Goal: Task Accomplishment & Management: Use online tool/utility

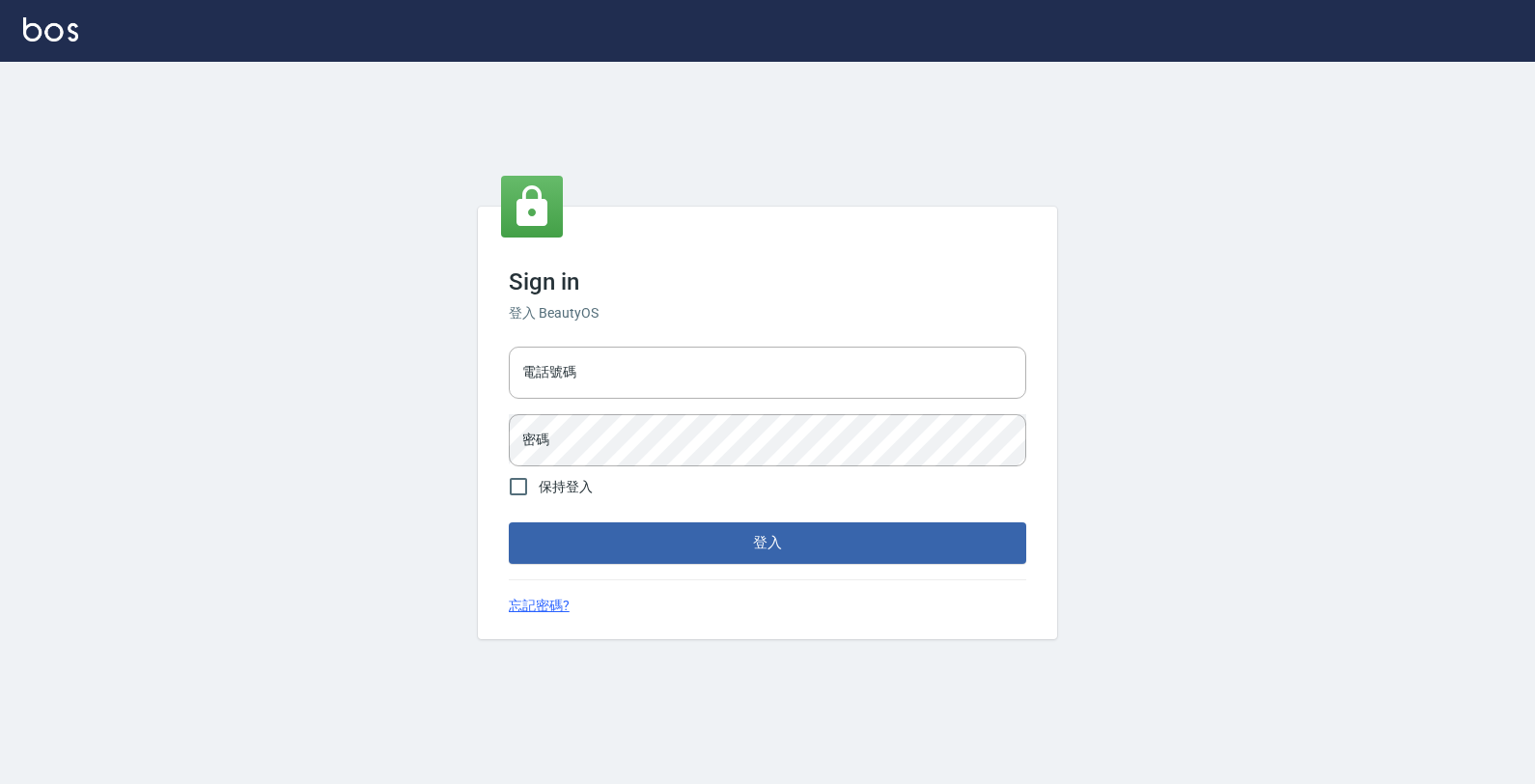
click at [679, 344] on div "電話號碼 電話號碼 密碼 密碼" at bounding box center [768, 406] width 533 height 135
click at [707, 362] on input "電話號碼" at bounding box center [768, 373] width 518 height 52
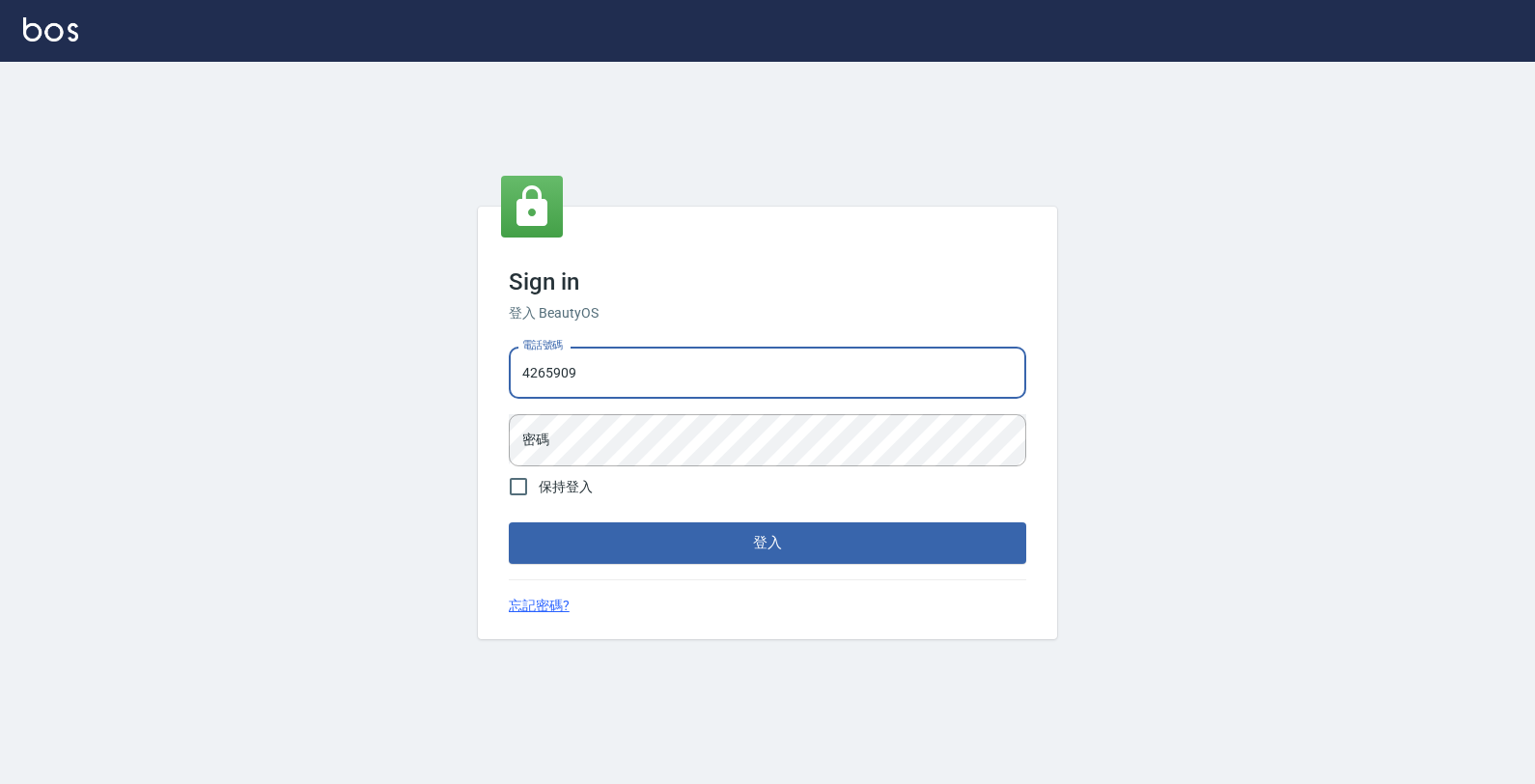
type input "4265909"
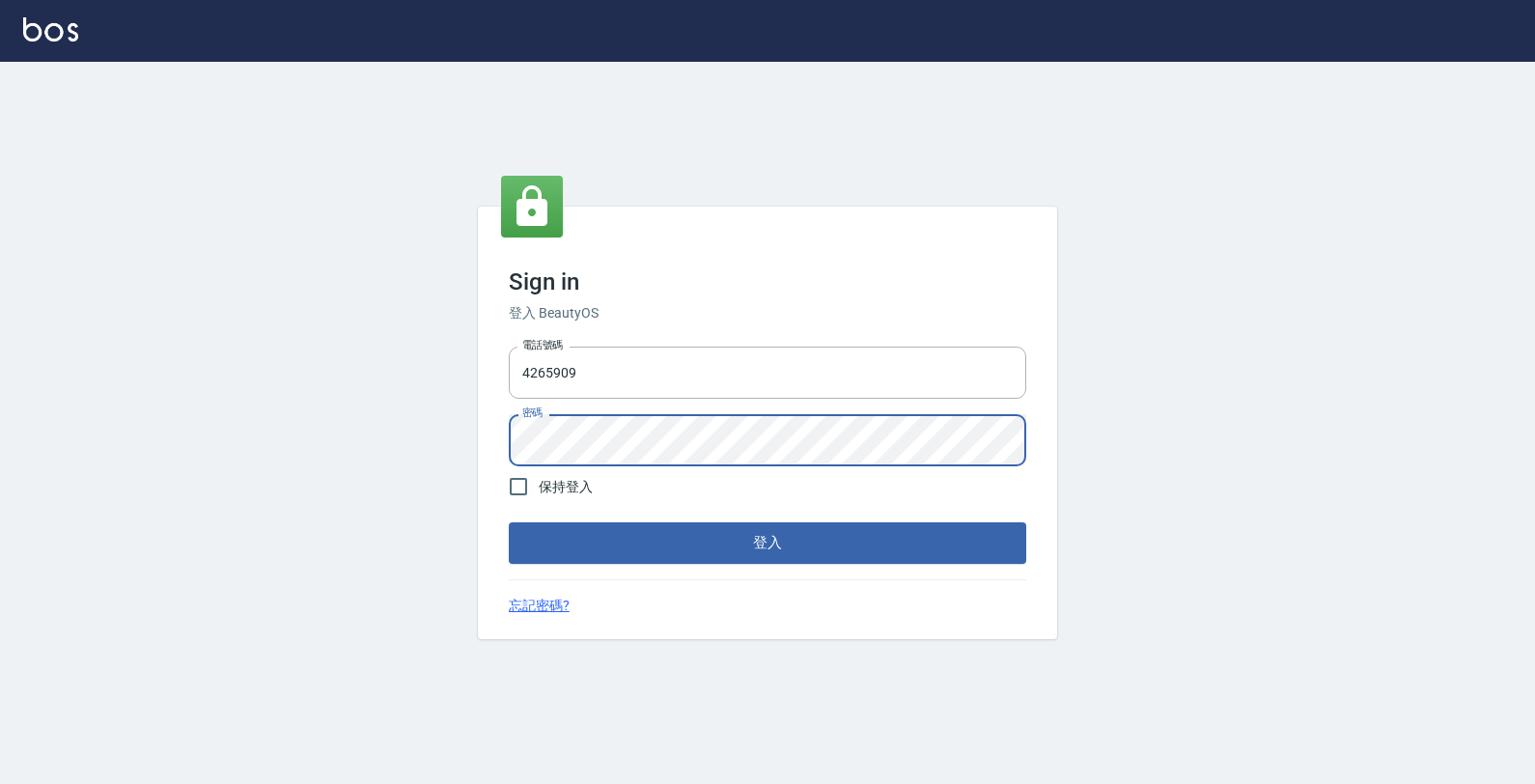
click at [509, 522] on button "登入" at bounding box center [768, 542] width 518 height 41
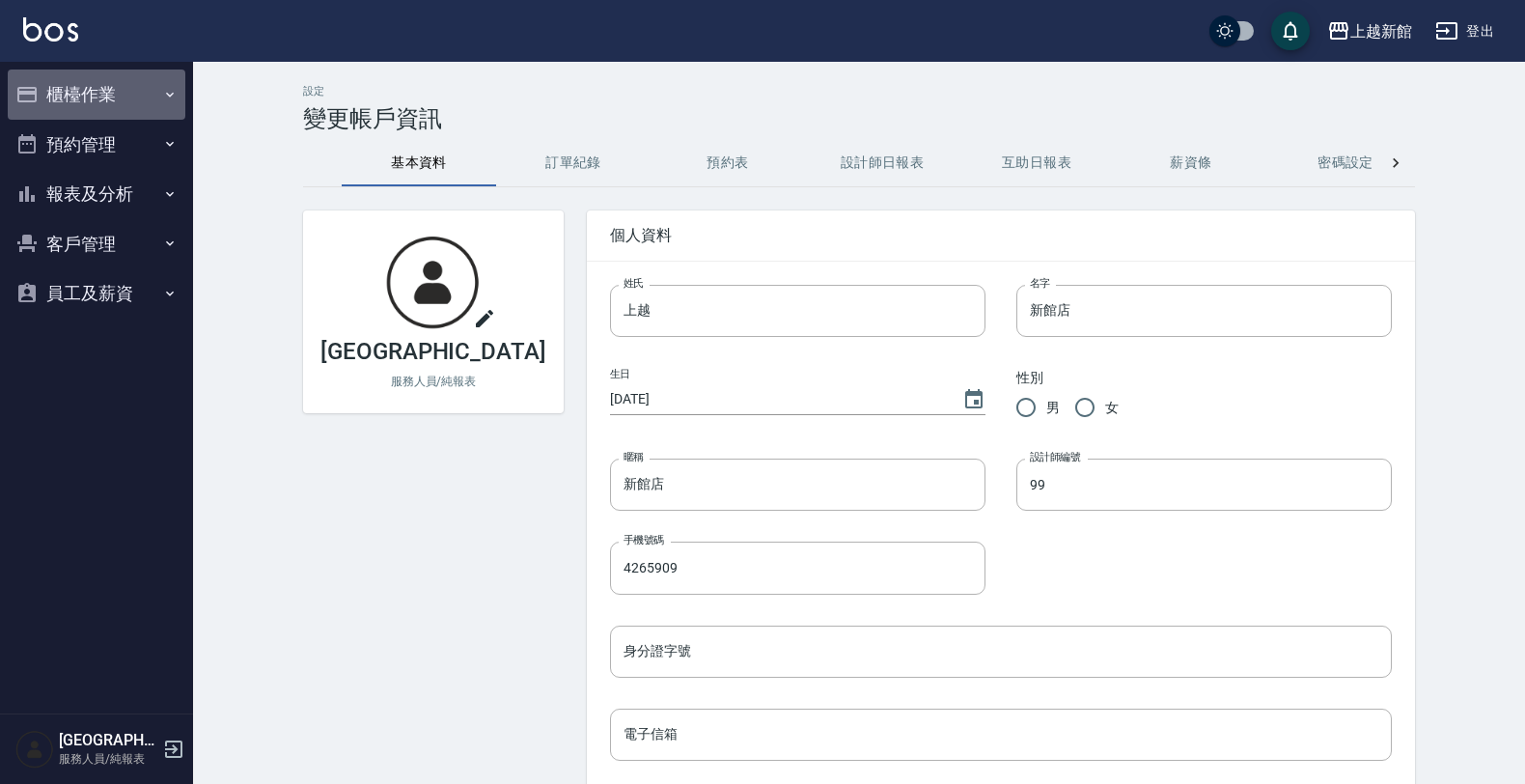
click at [138, 112] on button "櫃檯作業" at bounding box center [96, 94] width 178 height 51
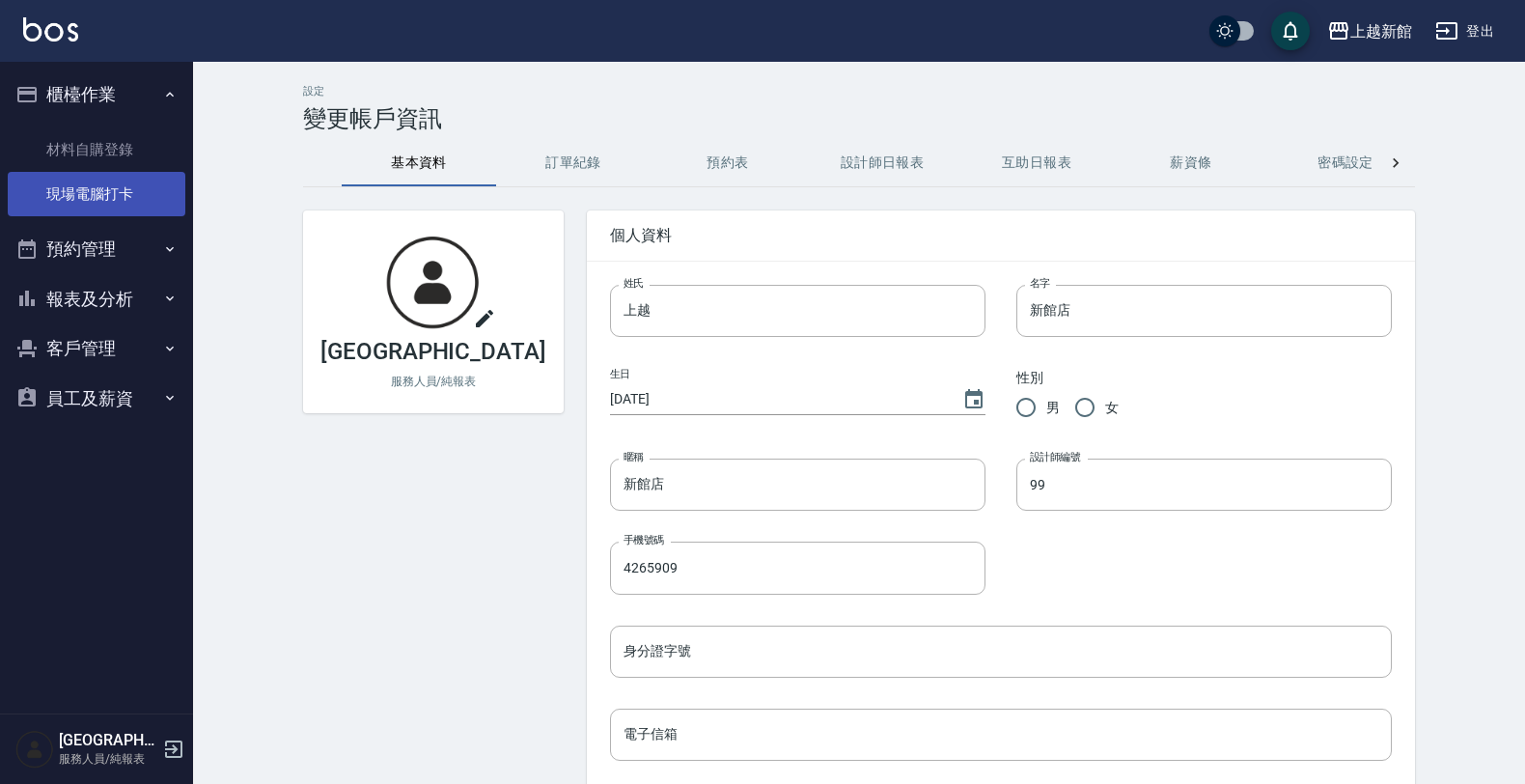
click at [113, 205] on link "現場電腦打卡" at bounding box center [96, 194] width 178 height 45
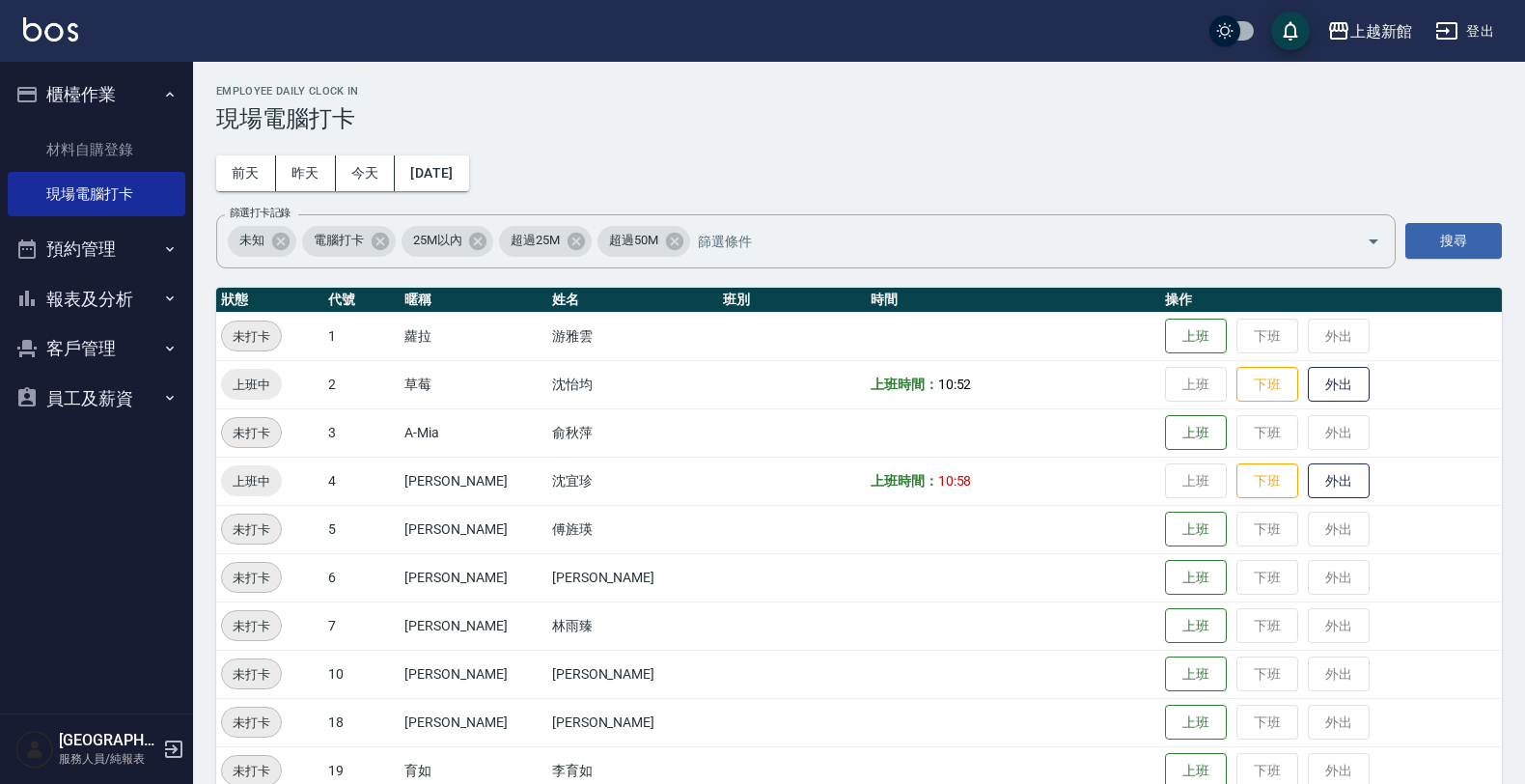
click at [8, 172] on link "現場電腦打卡" at bounding box center [96, 194] width 178 height 45
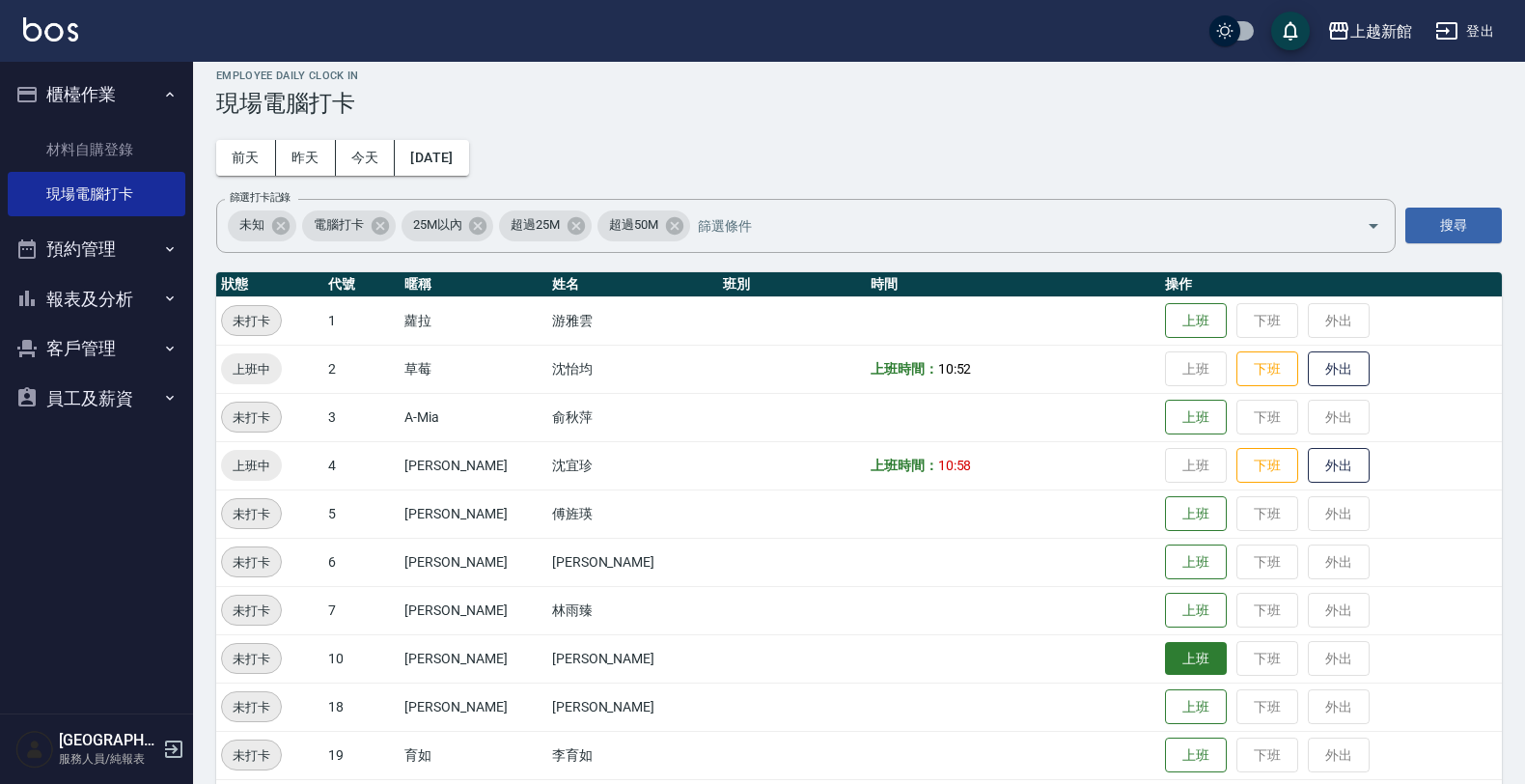
scroll to position [120, 0]
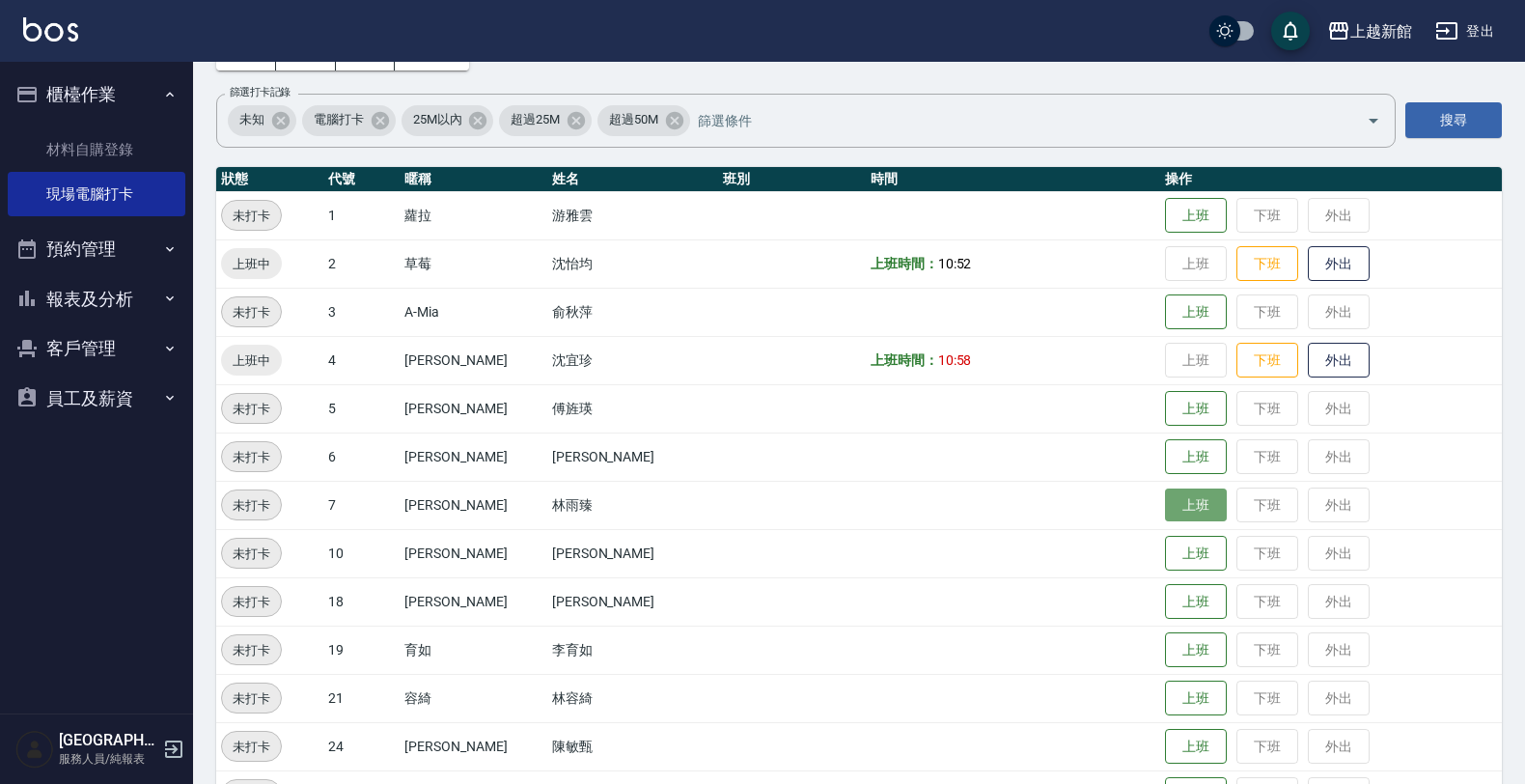
click at [1184, 500] on button "上班" at bounding box center [1196, 505] width 62 height 34
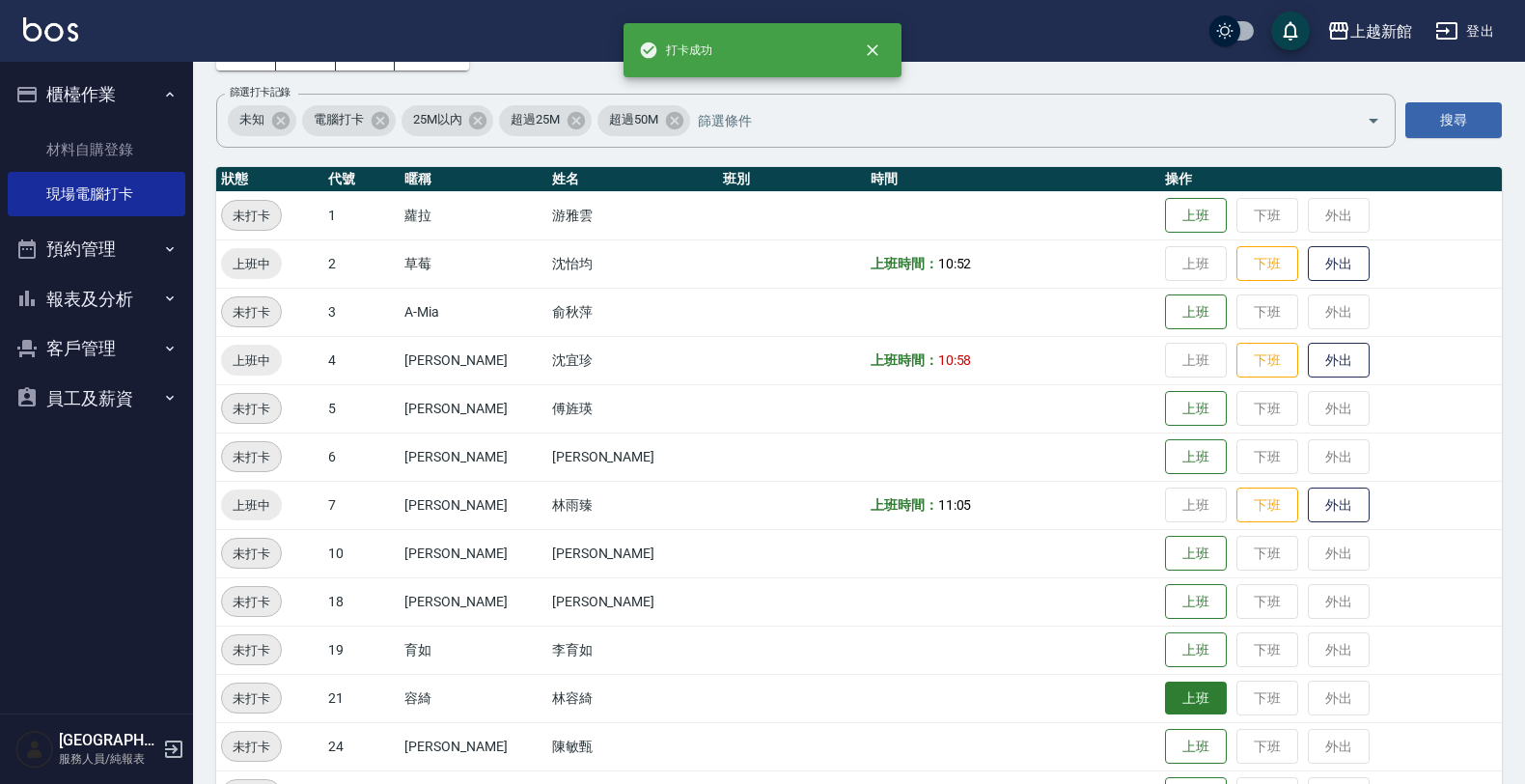
click at [1165, 682] on button "上班" at bounding box center [1196, 699] width 62 height 34
click at [1178, 408] on button "上班" at bounding box center [1196, 408] width 62 height 34
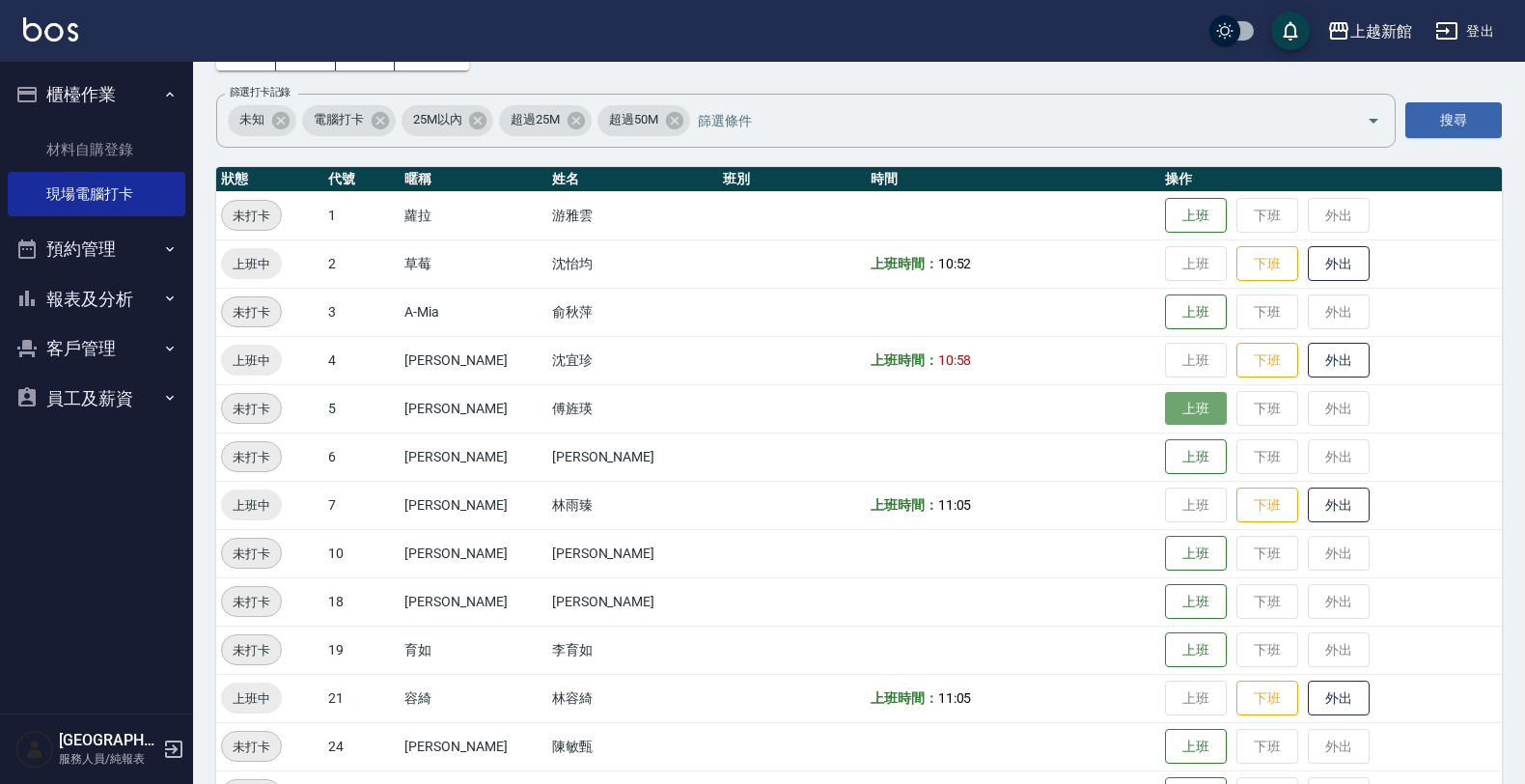
click at [1165, 396] on button "上班" at bounding box center [1196, 408] width 62 height 34
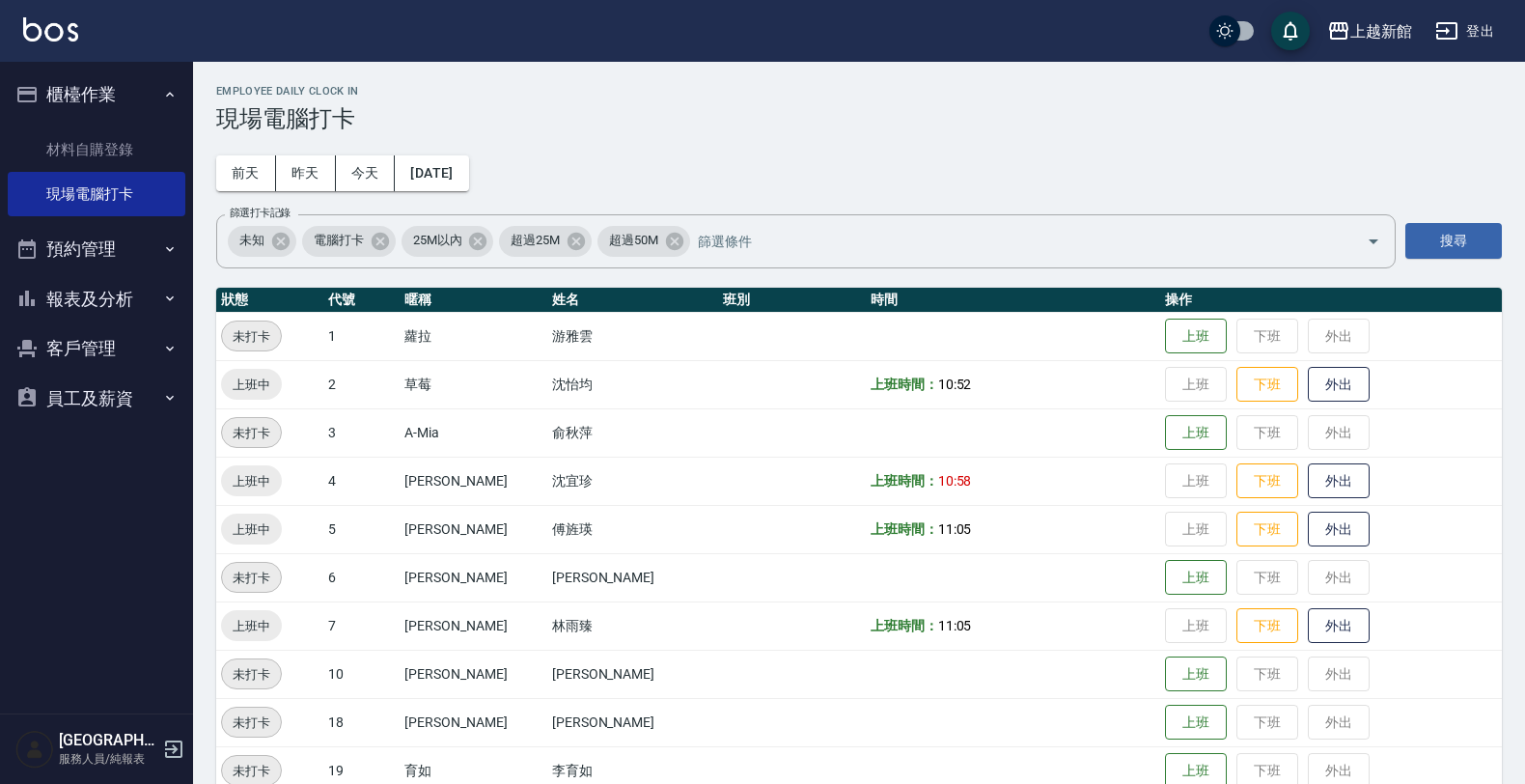
scroll to position [120, 0]
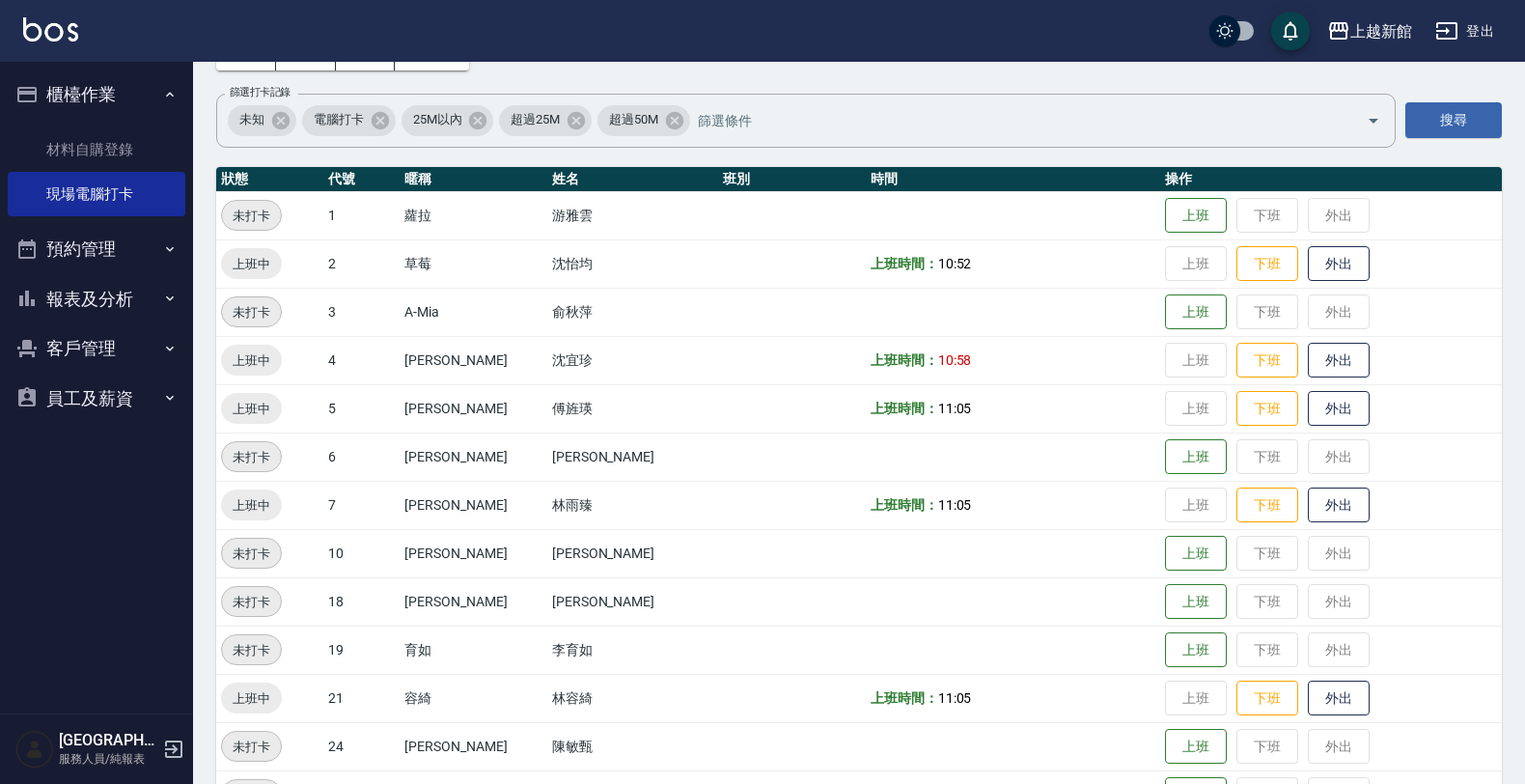
click at [73, 292] on button "報表及分析" at bounding box center [96, 299] width 178 height 51
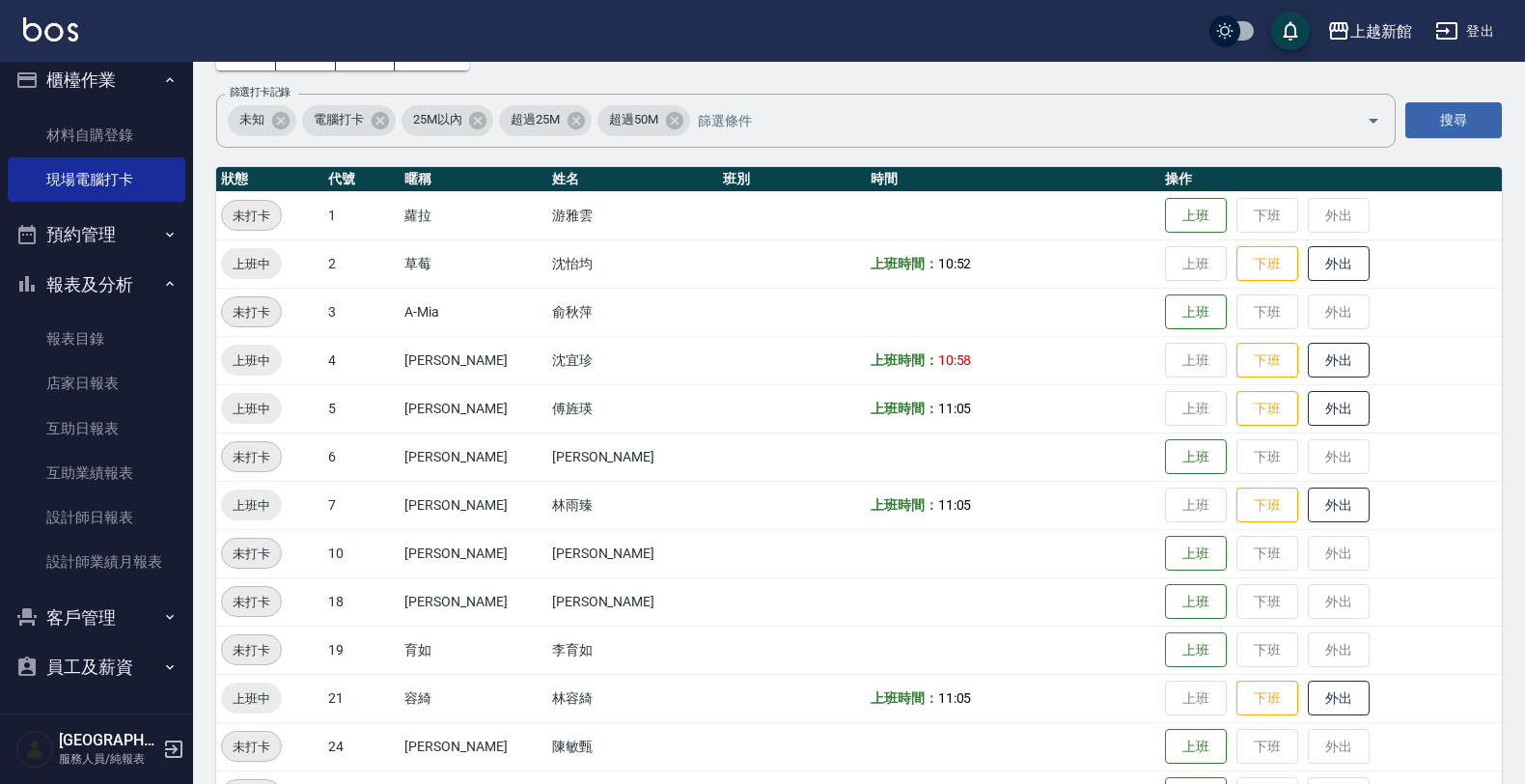
scroll to position [16, 0]
click at [66, 616] on button "客戶管理" at bounding box center [96, 616] width 178 height 51
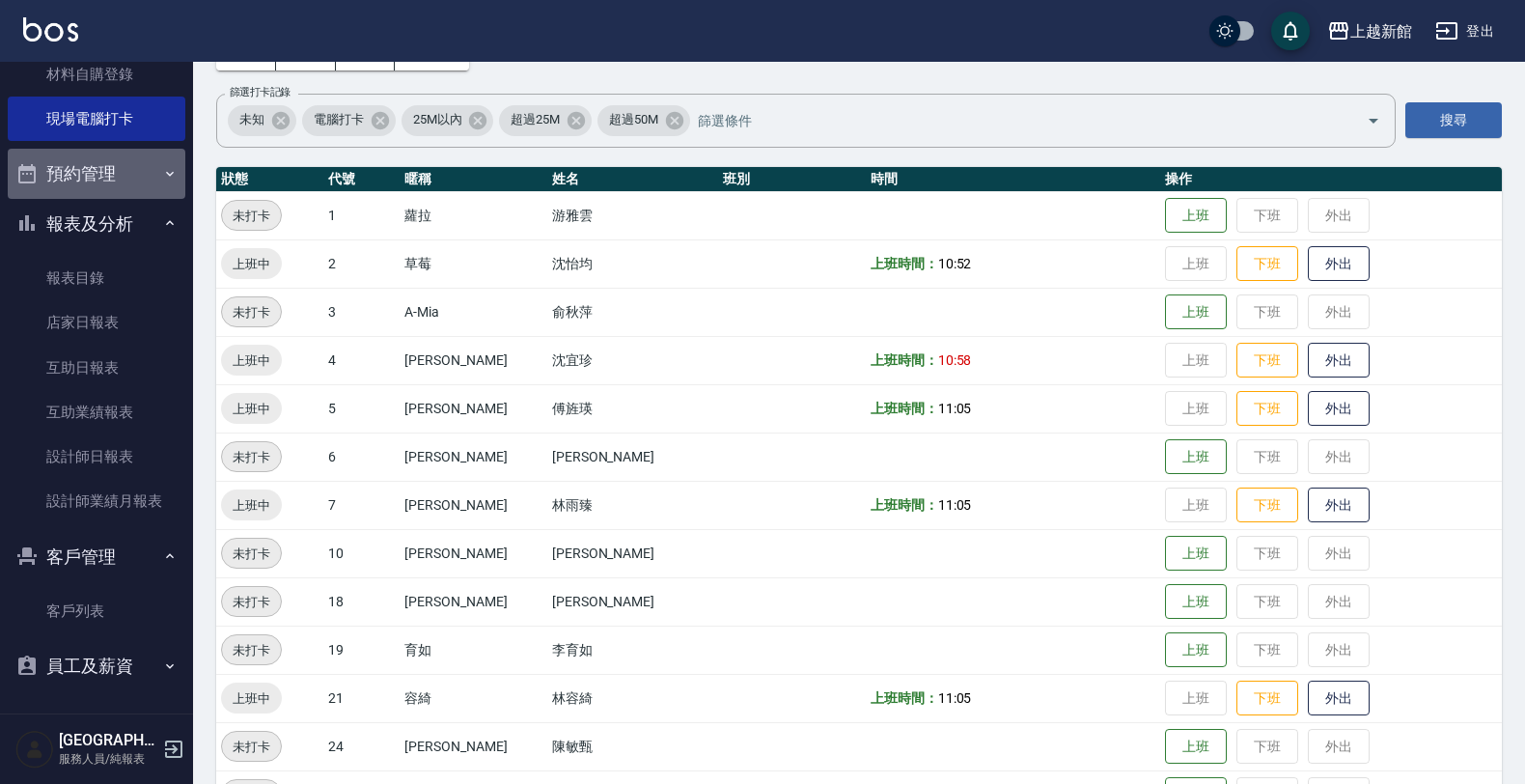
click at [122, 160] on button "預約管理" at bounding box center [96, 174] width 178 height 51
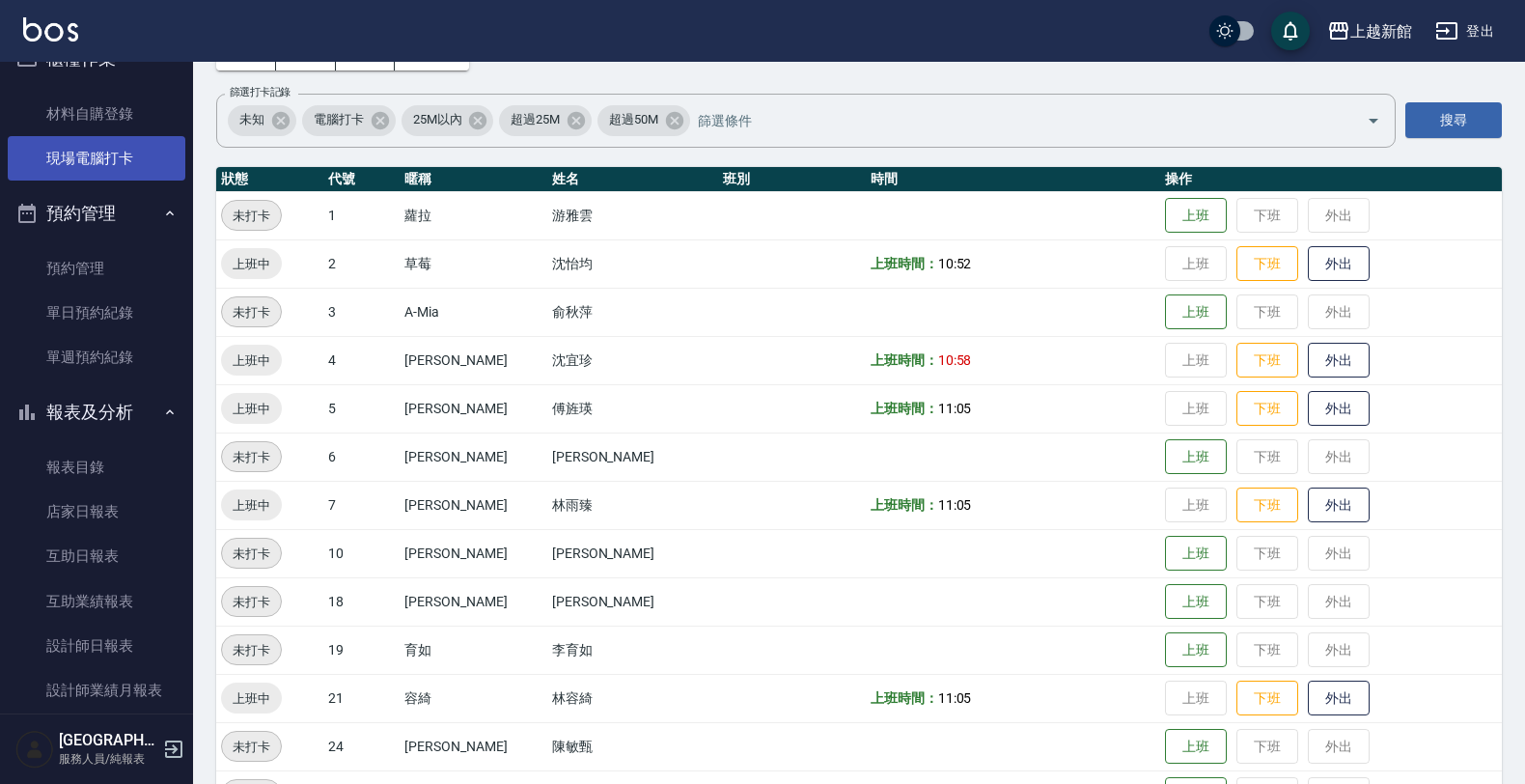
scroll to position [0, 0]
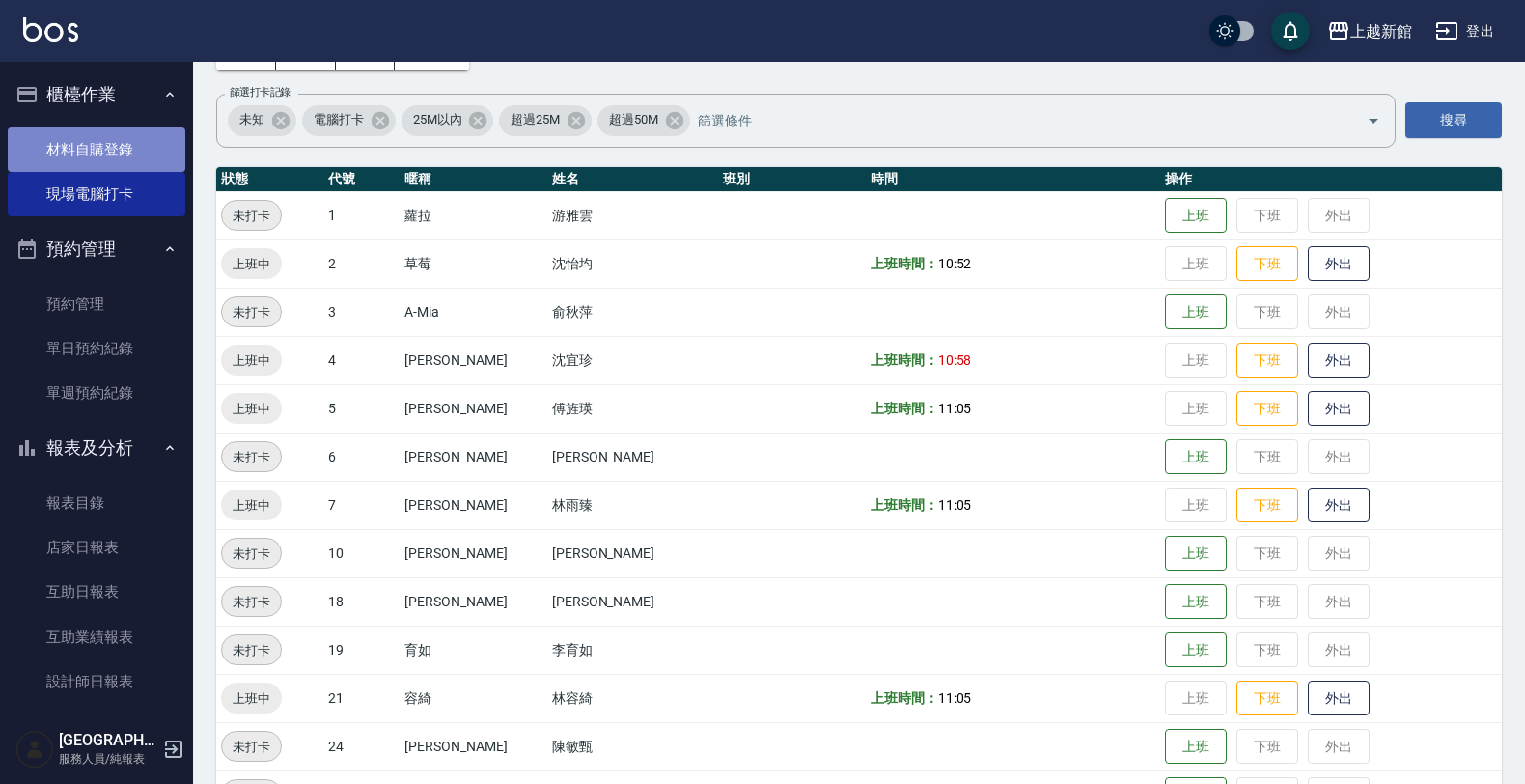
click at [135, 148] on link "材料自購登錄" at bounding box center [96, 149] width 178 height 45
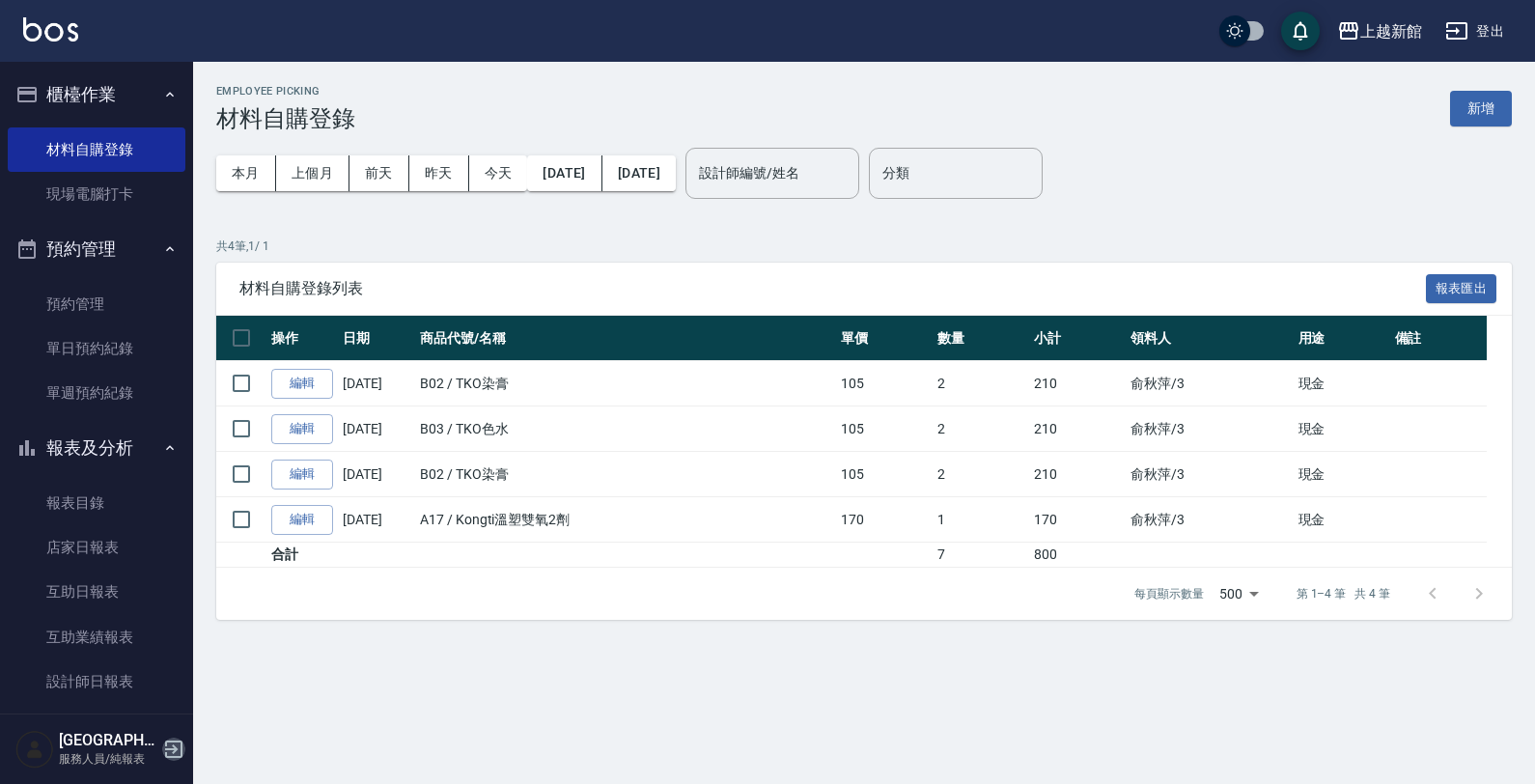
click at [179, 745] on icon "button" at bounding box center [173, 748] width 23 height 23
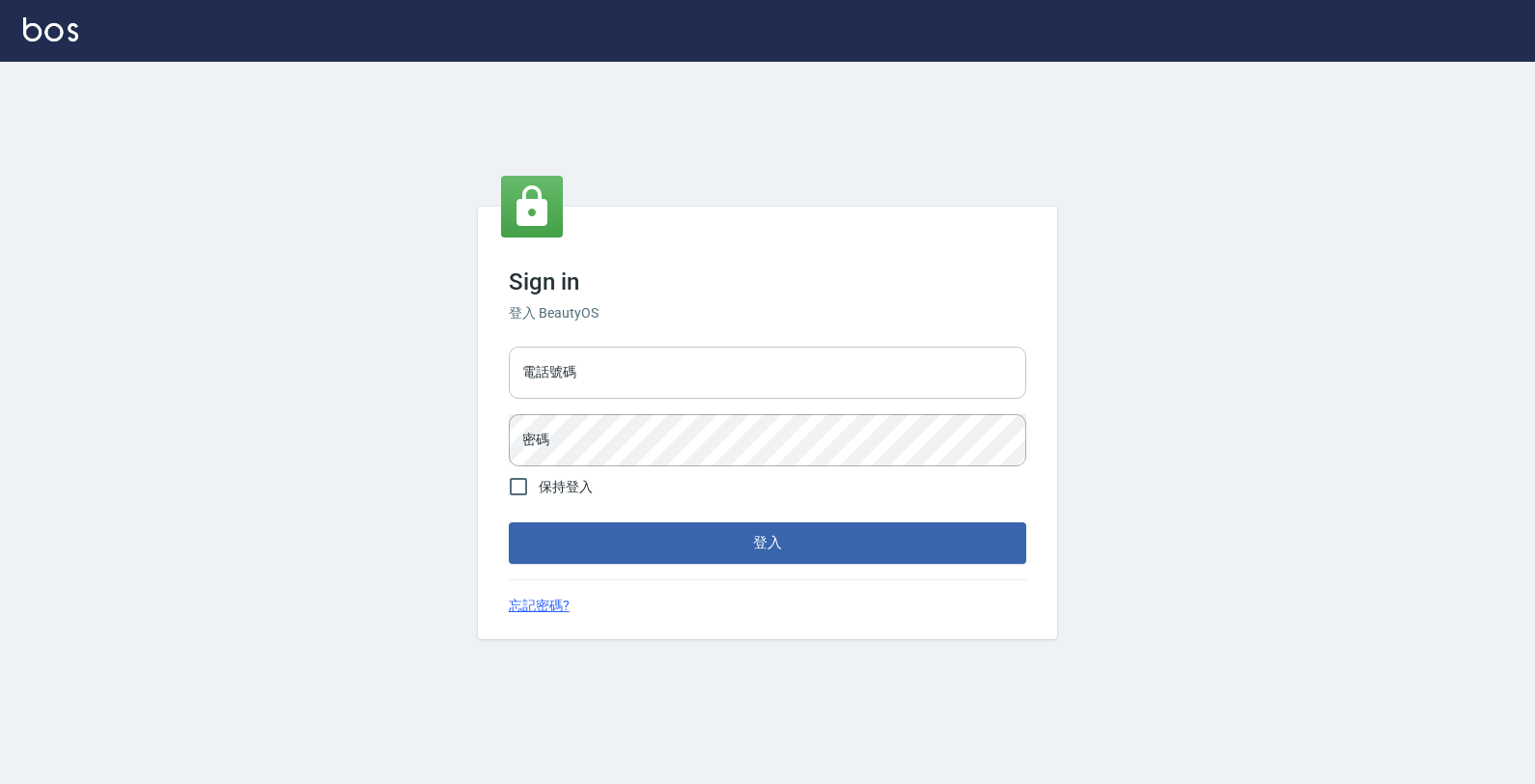
click at [609, 369] on input "電話號碼" at bounding box center [768, 373] width 518 height 52
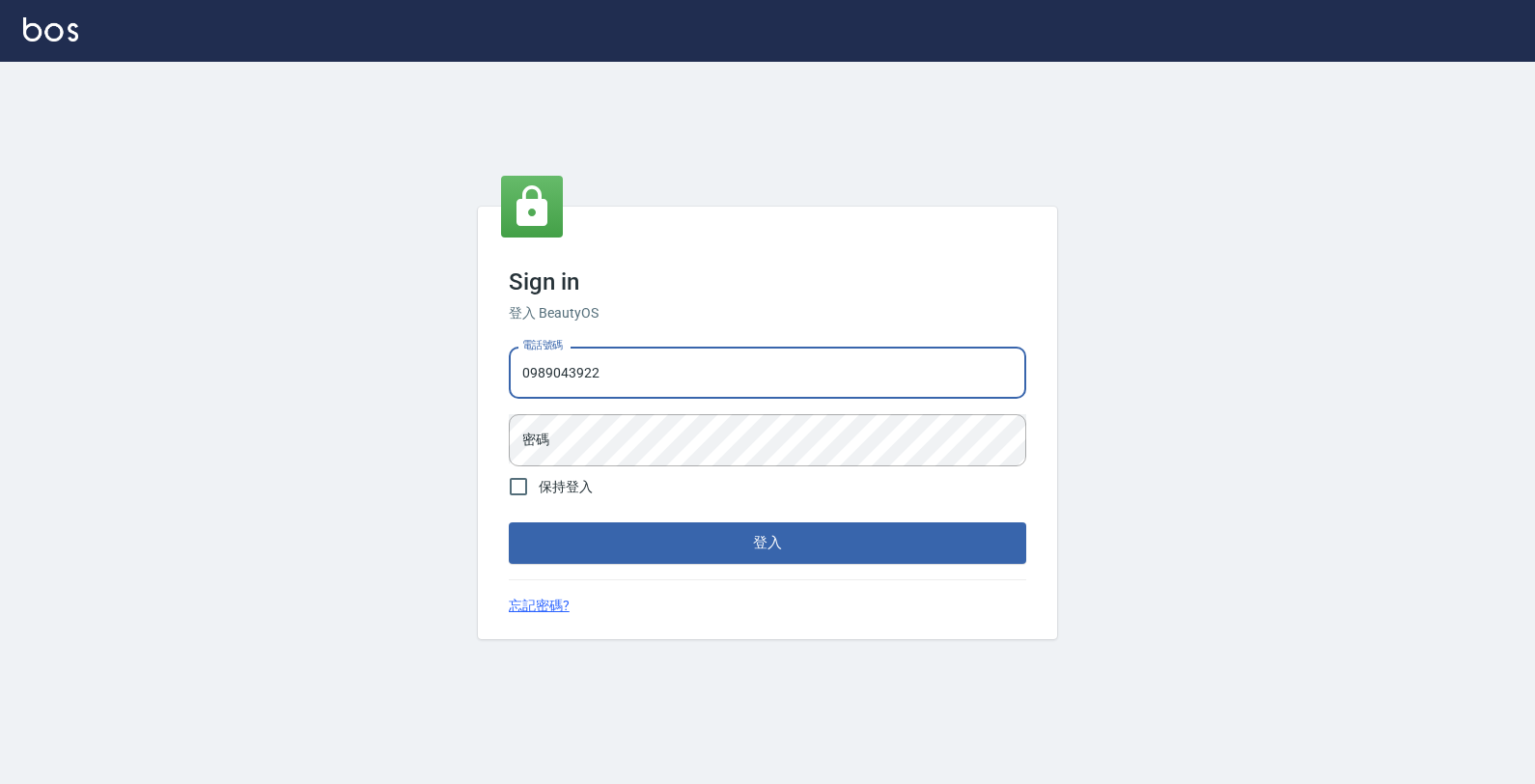
type input "0989043922"
click at [509, 522] on button "登入" at bounding box center [768, 542] width 518 height 41
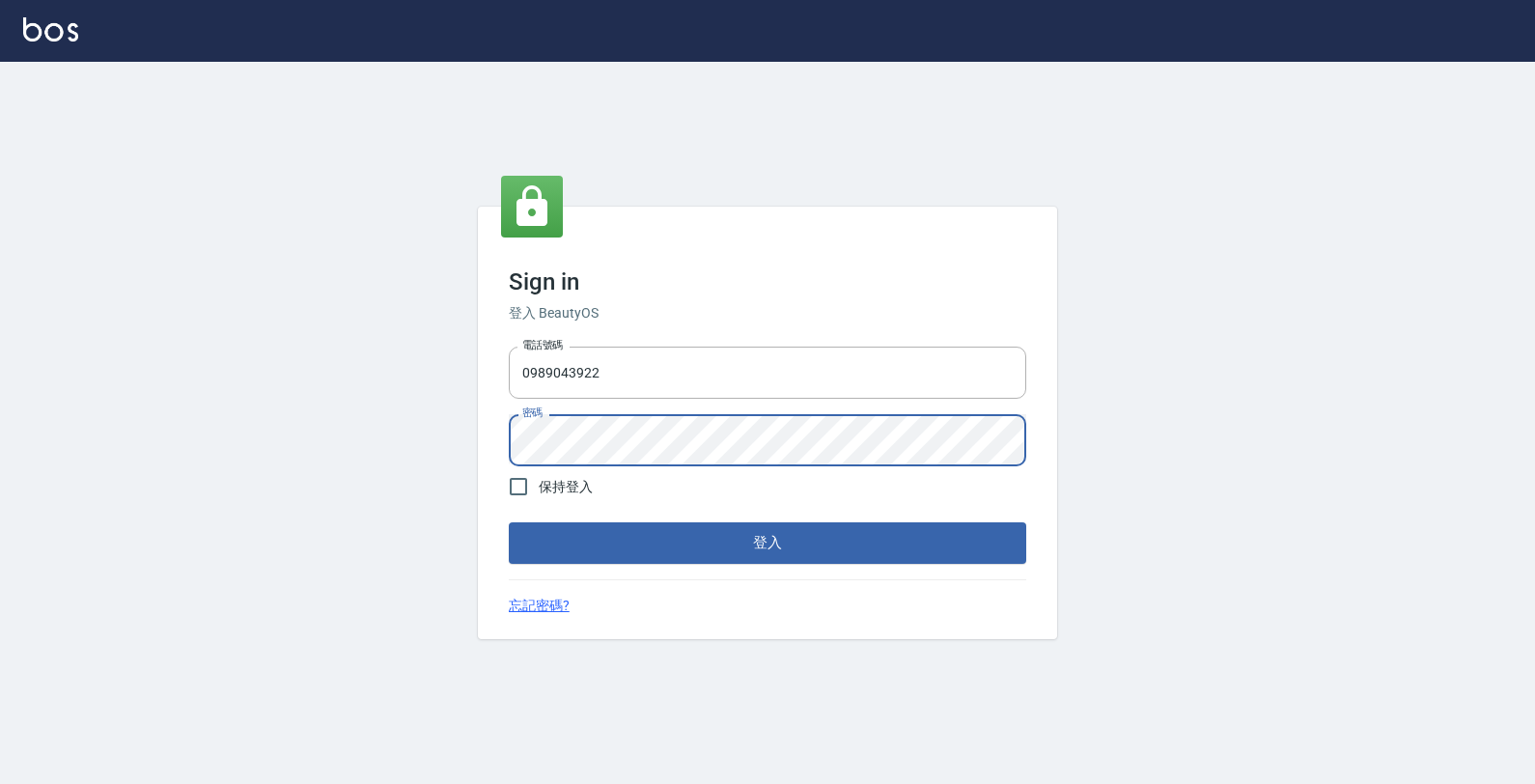
click at [509, 522] on button "登入" at bounding box center [768, 542] width 518 height 41
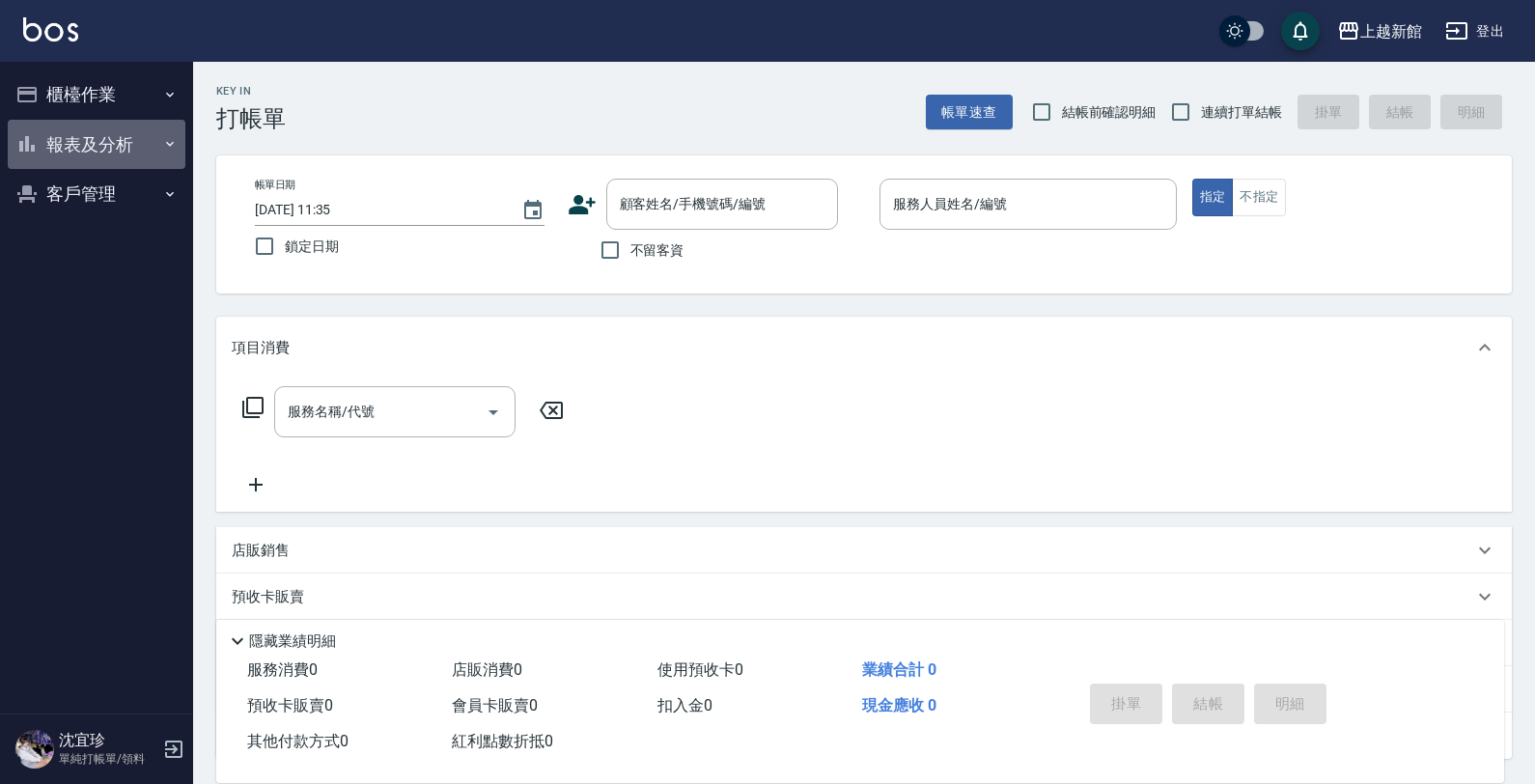
click at [63, 137] on button "報表及分析" at bounding box center [96, 144] width 178 height 51
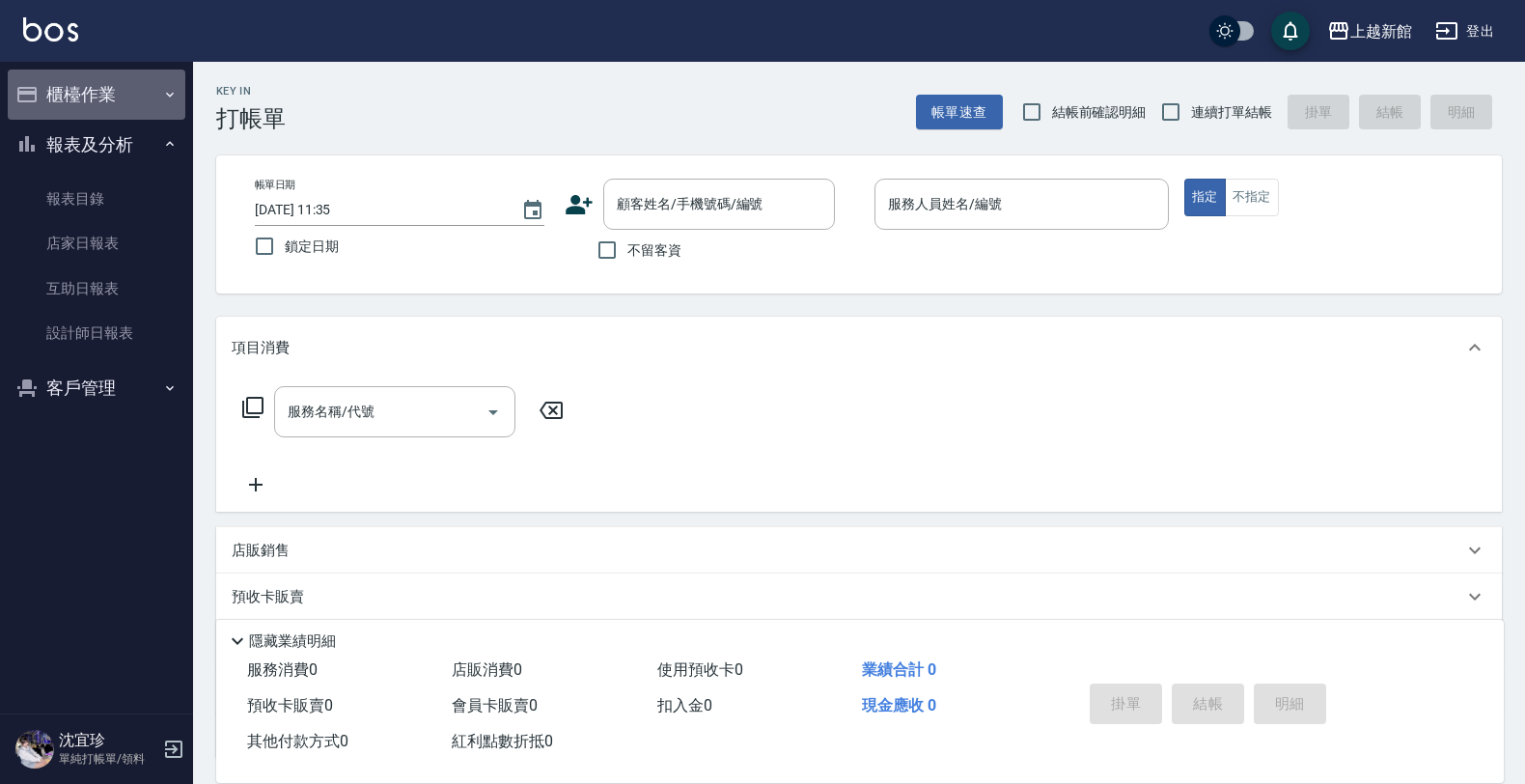
click at [107, 114] on button "櫃檯作業" at bounding box center [96, 94] width 178 height 51
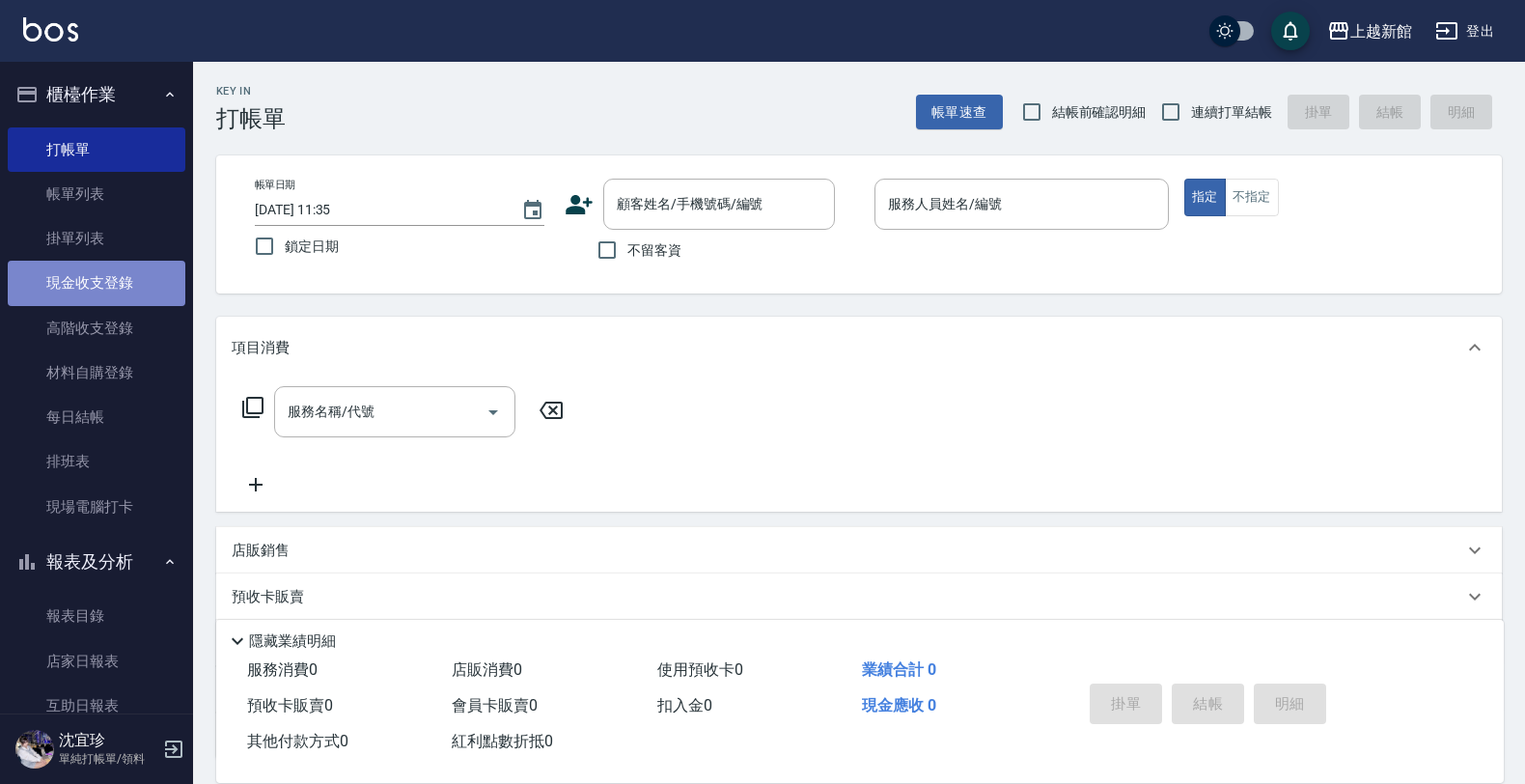
click at [113, 290] on link "現金收支登錄" at bounding box center [96, 282] width 178 height 45
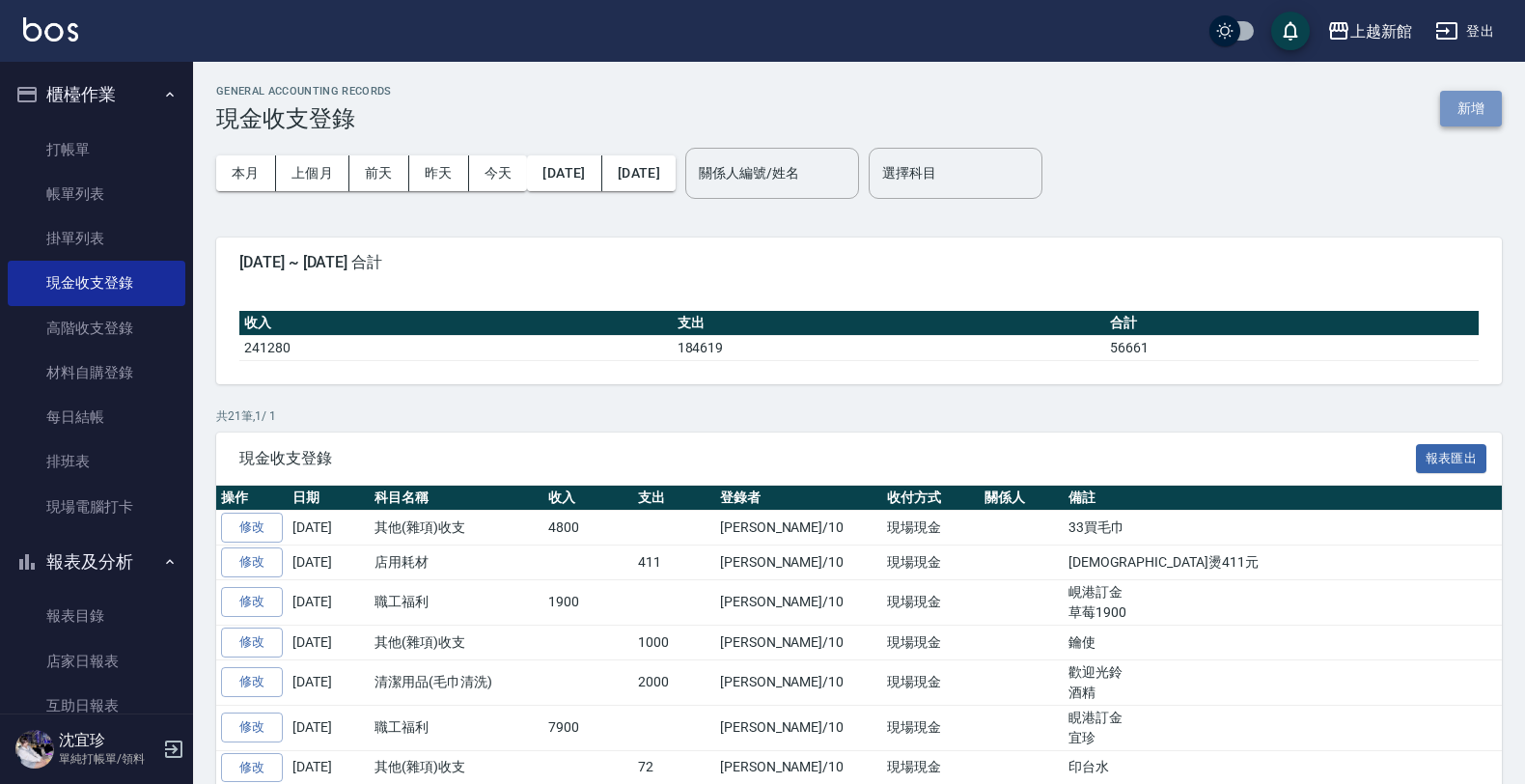
click at [1464, 121] on button "新增" at bounding box center [1471, 108] width 62 height 36
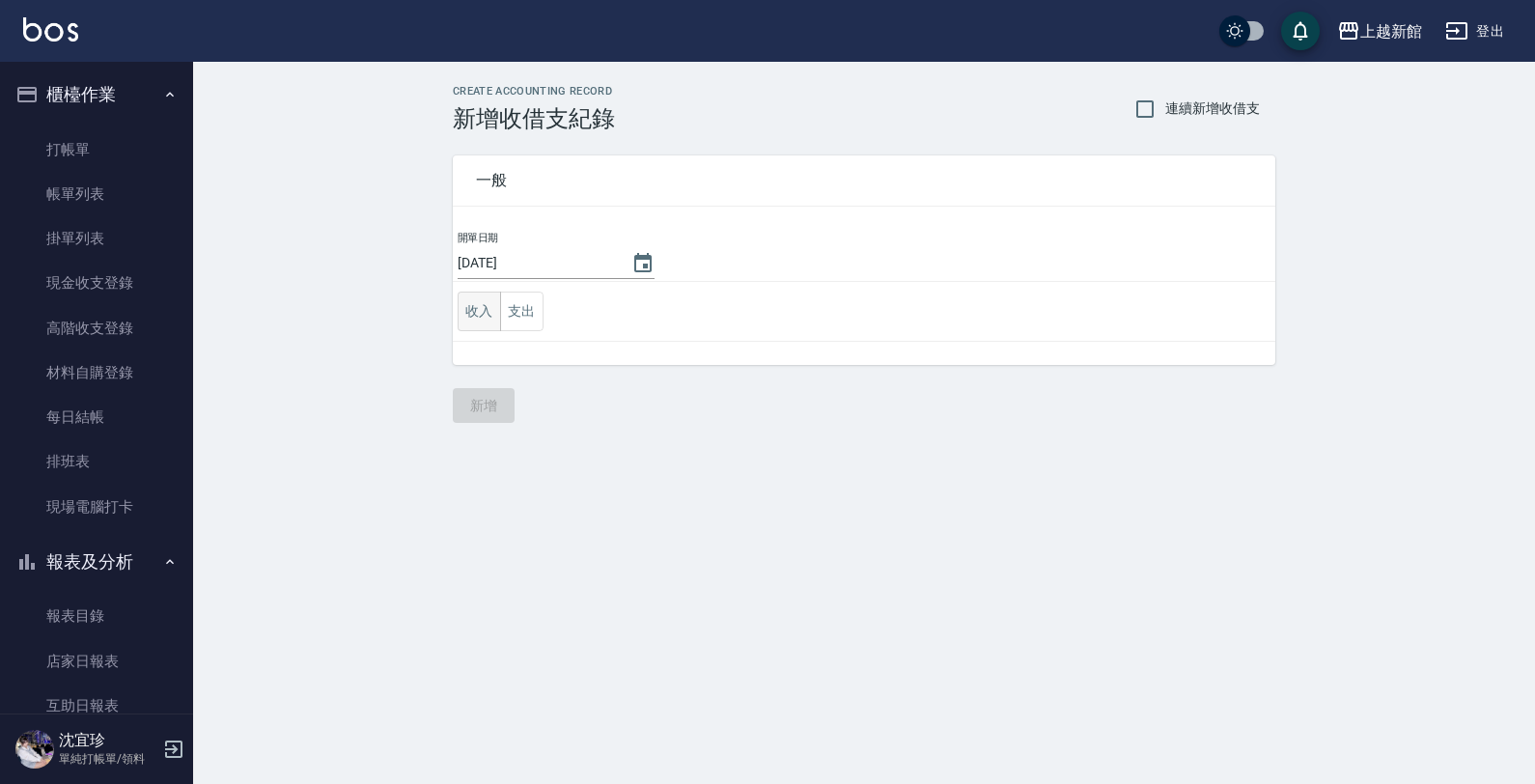
click at [474, 316] on button "收入" at bounding box center [479, 311] width 44 height 40
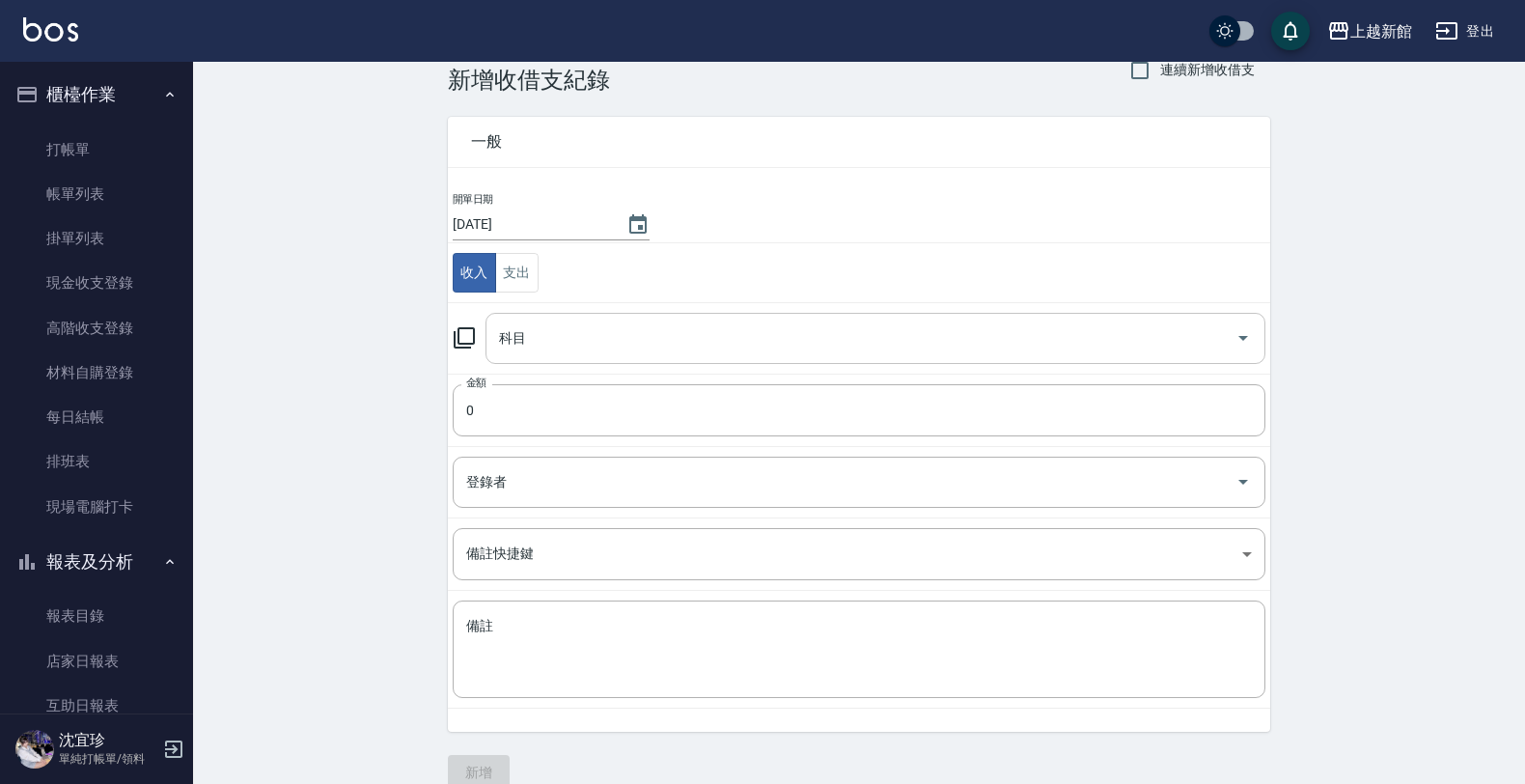
scroll to position [70, 0]
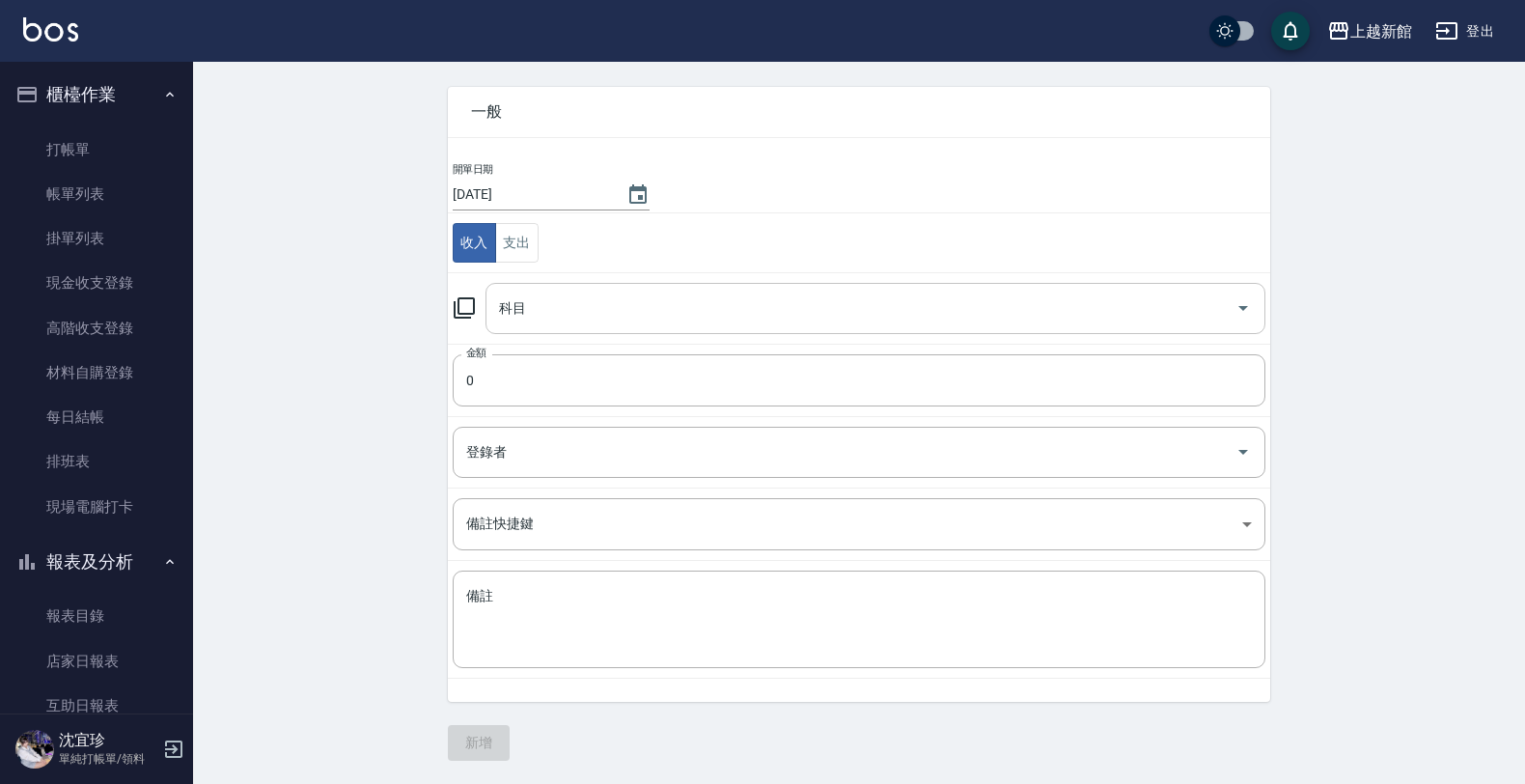
click at [562, 302] on input "科目" at bounding box center [861, 308] width 734 height 34
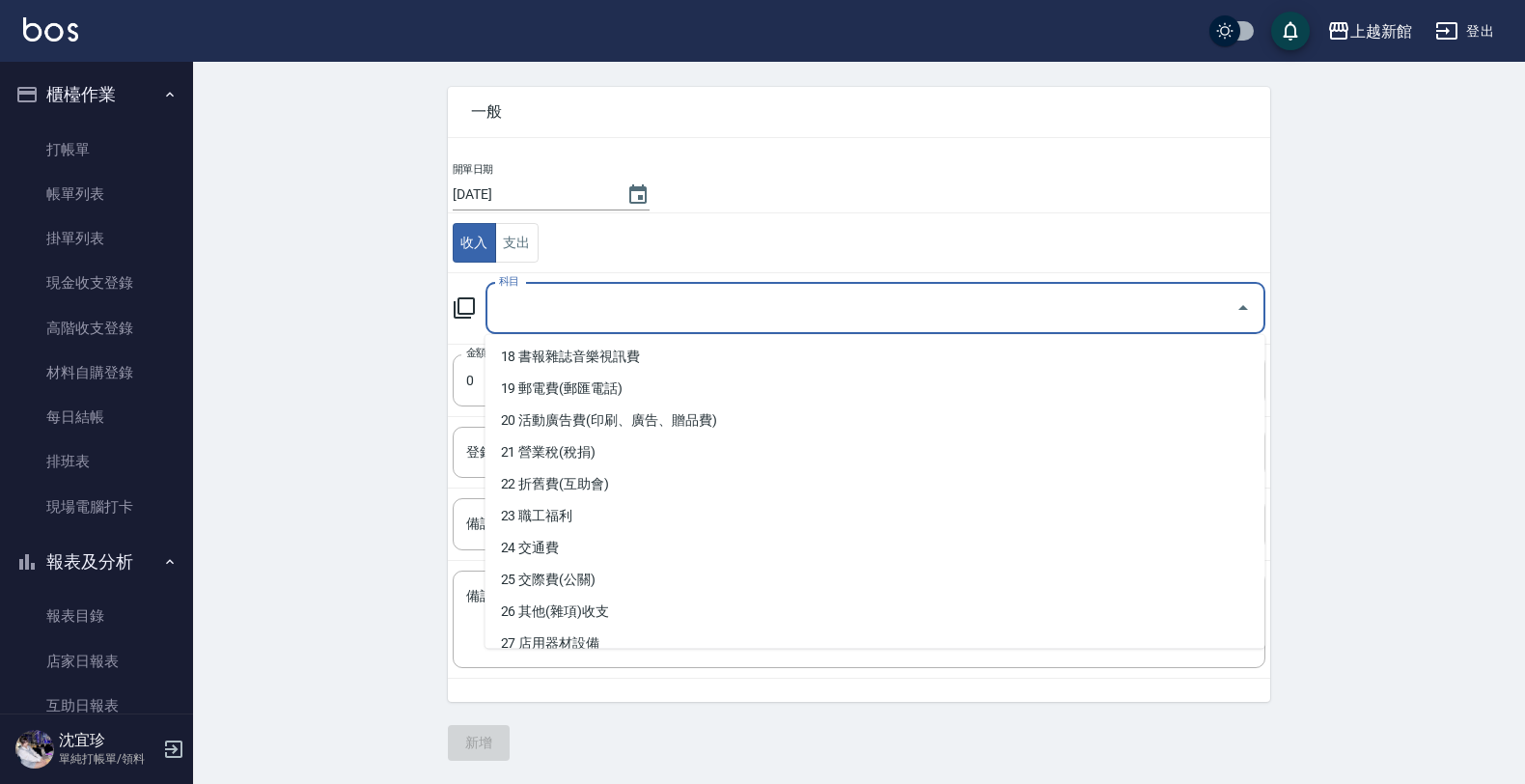
scroll to position [603, 0]
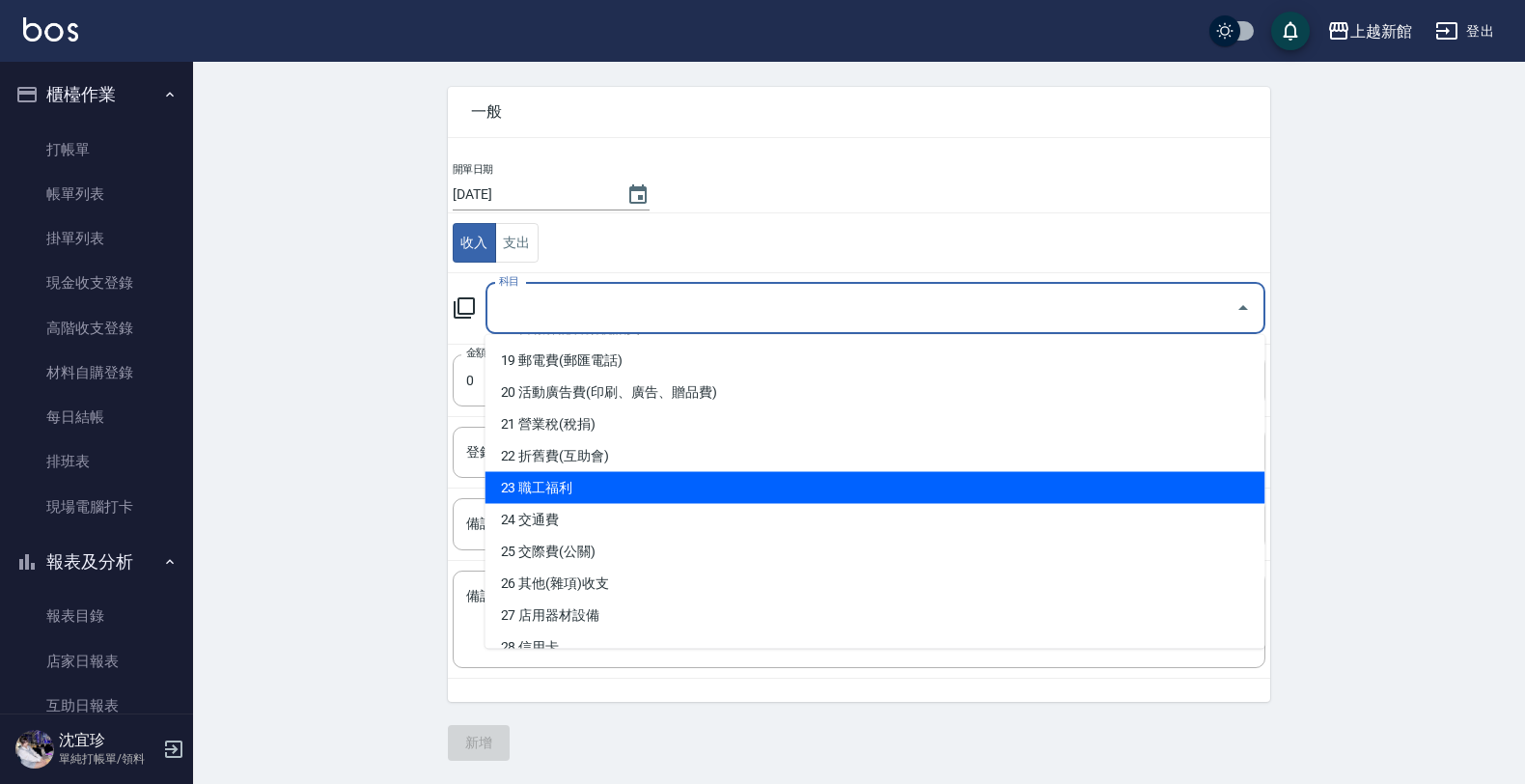
click at [589, 480] on li "23 職工福利" at bounding box center [876, 488] width 780 height 32
type input "23 職工福利"
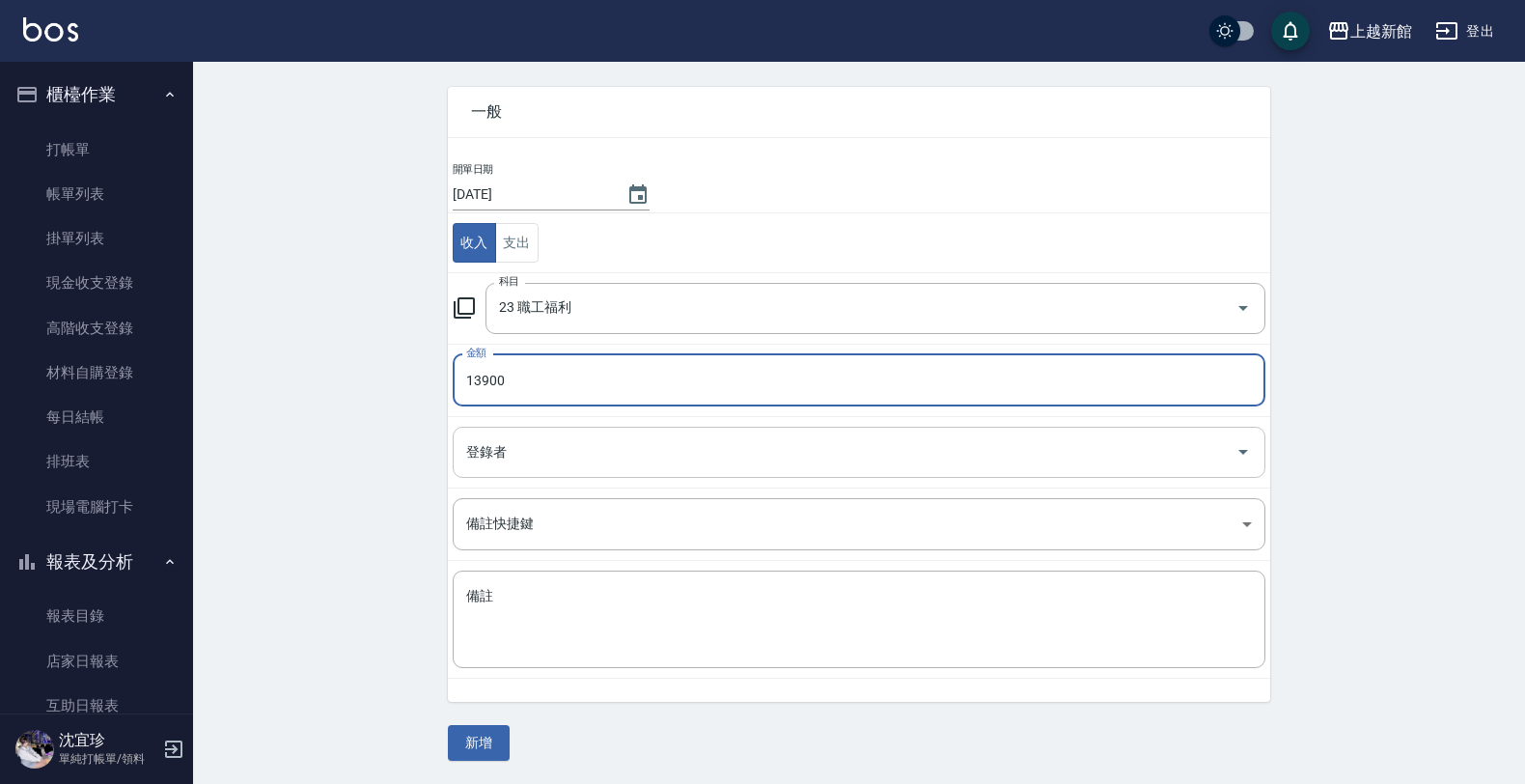
type input "13900"
click at [601, 447] on input "登錄者" at bounding box center [844, 452] width 766 height 34
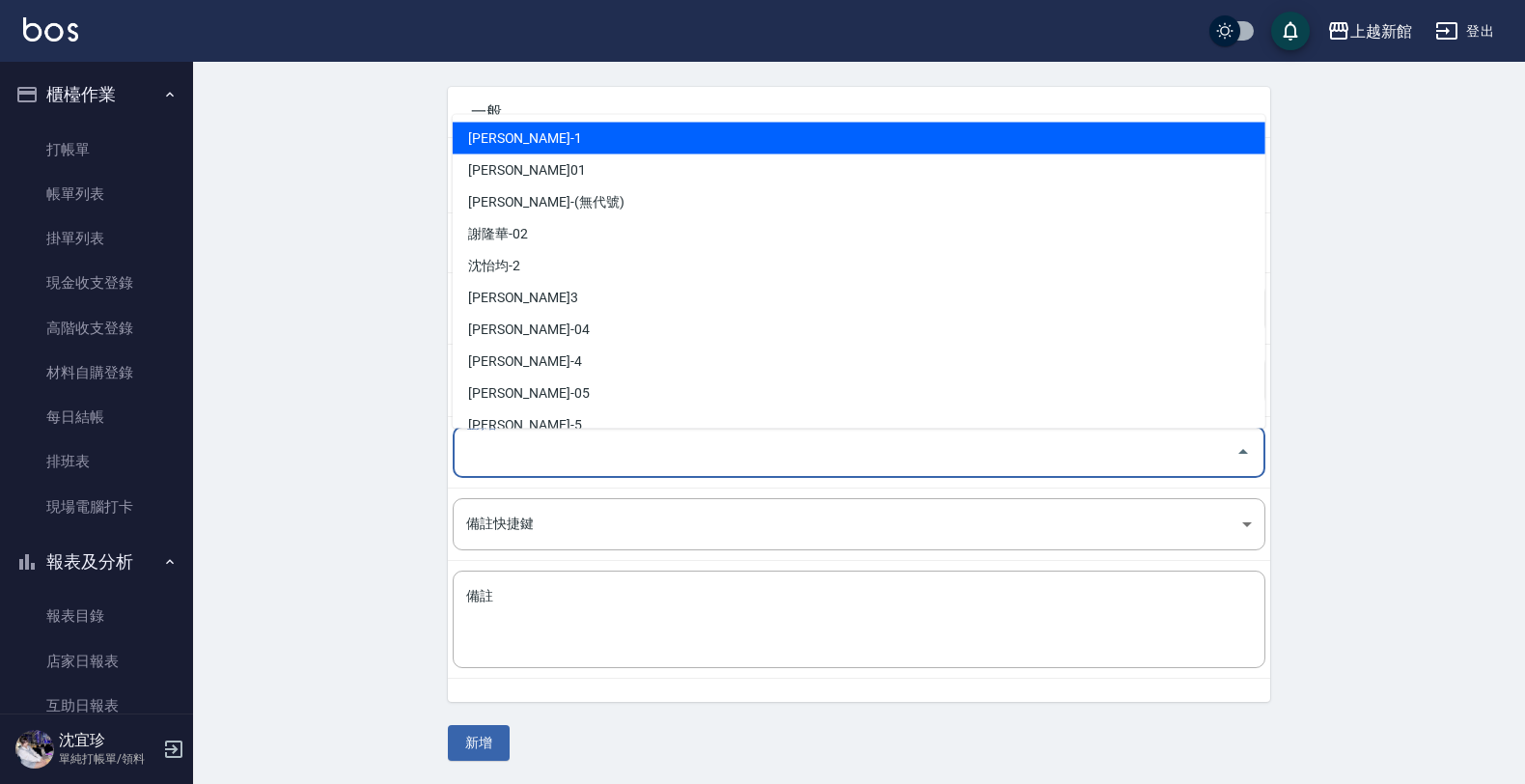
type input "2"
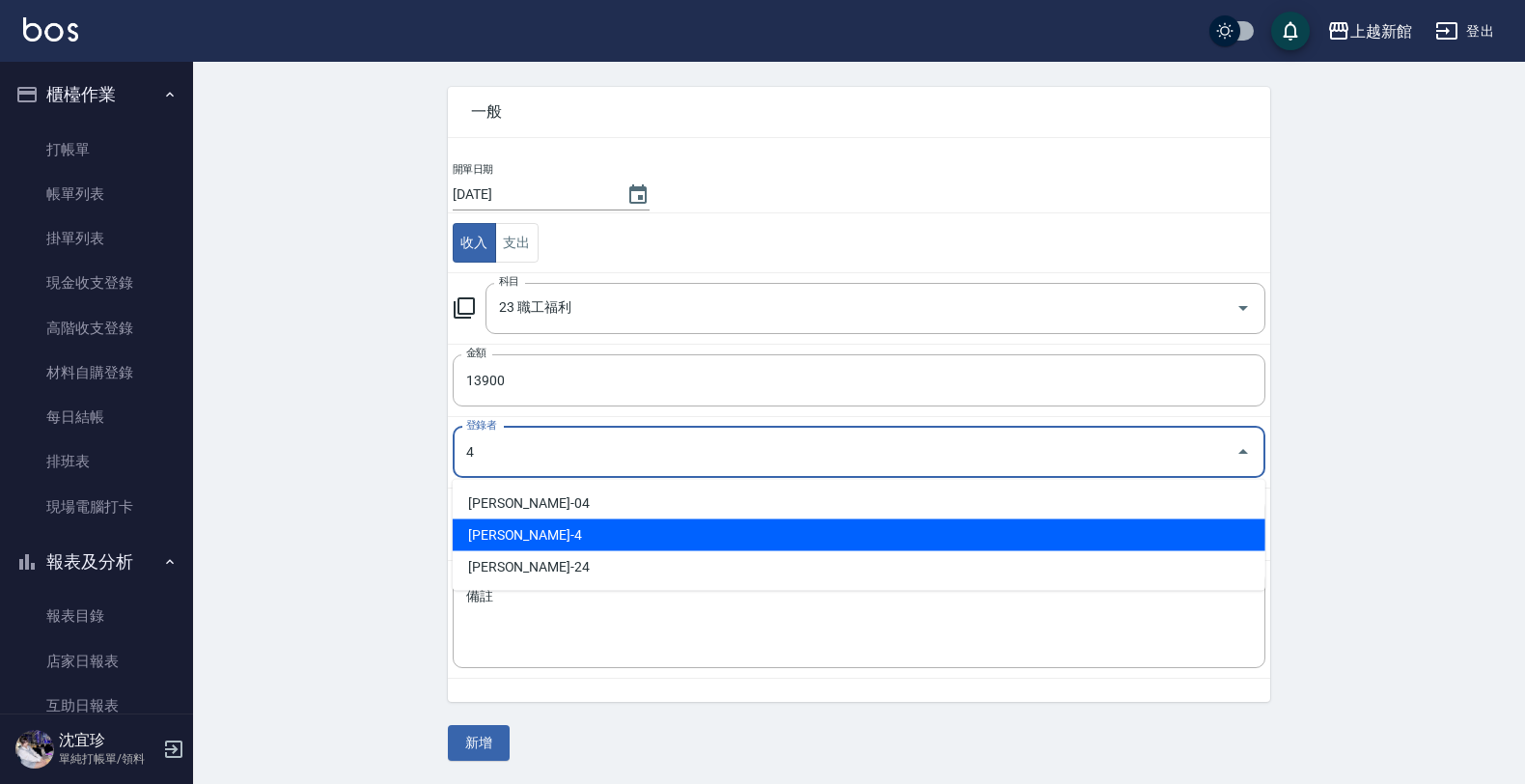
type input "沈宜珍-4"
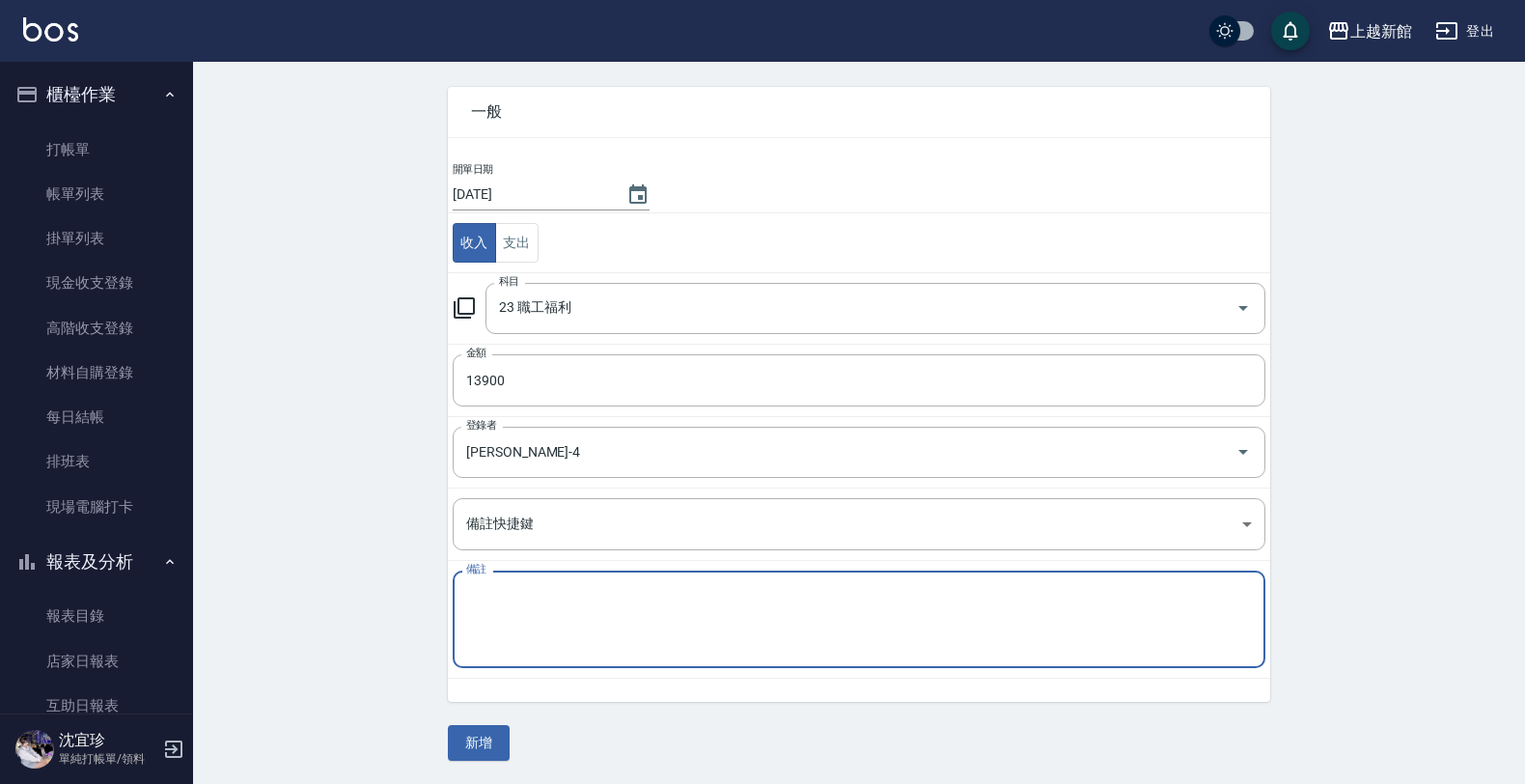
click at [490, 604] on textarea "備註" at bounding box center [859, 619] width 786 height 66
type textarea "v"
type textarea "岘港訂金林凱"
click at [468, 733] on button "新增" at bounding box center [479, 742] width 62 height 36
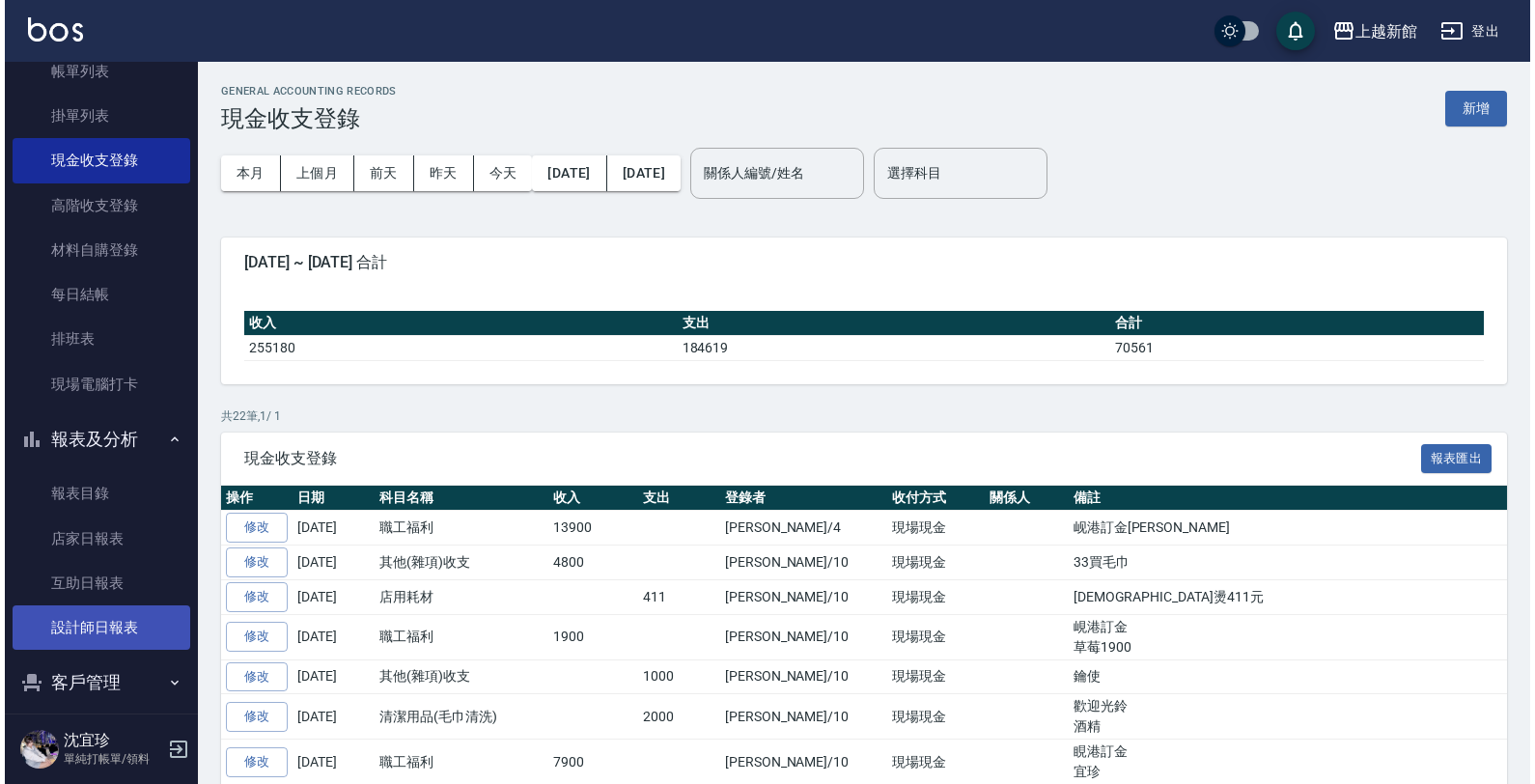
scroll to position [140, 0]
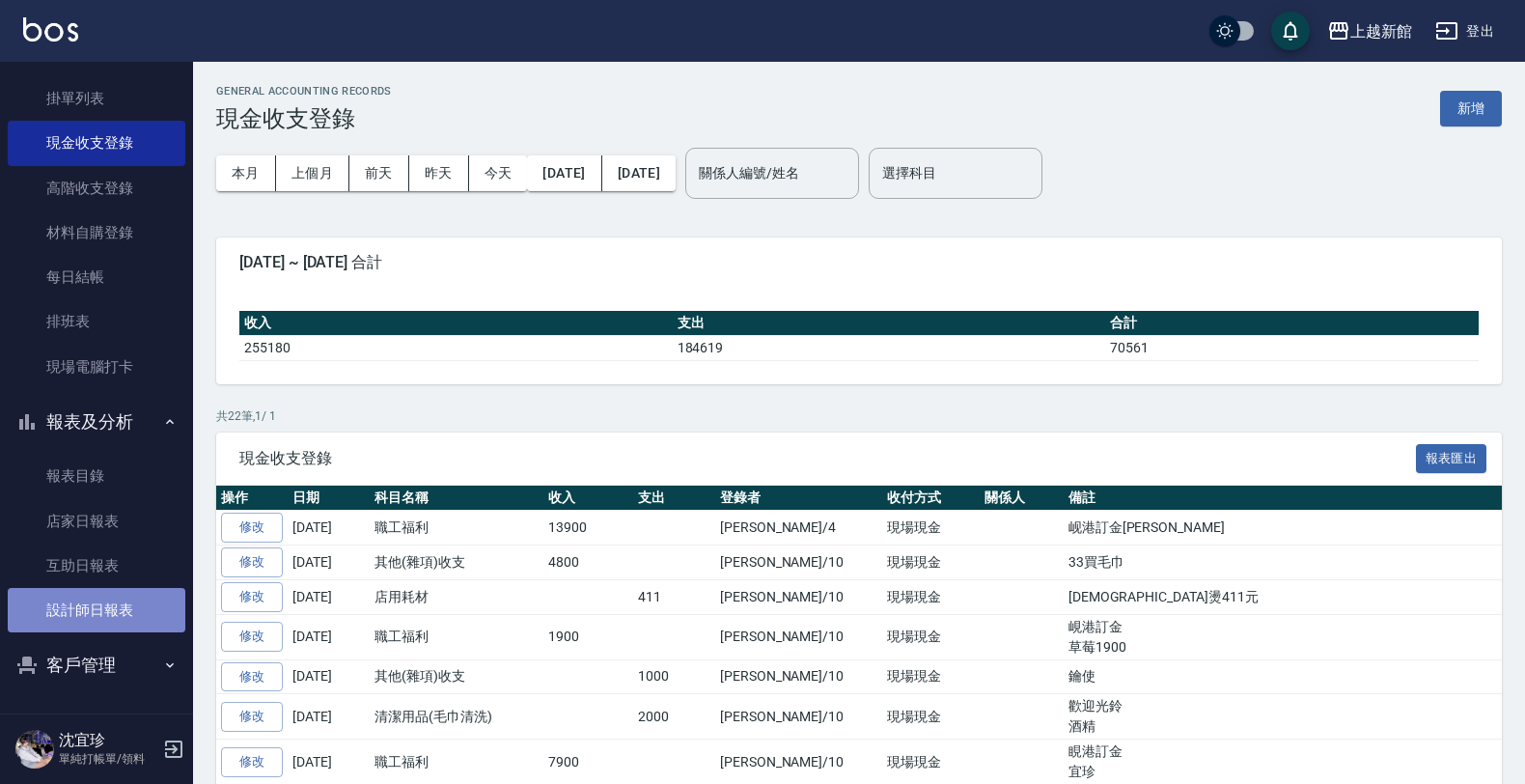
click at [140, 588] on link "設計師日報表" at bounding box center [96, 609] width 178 height 45
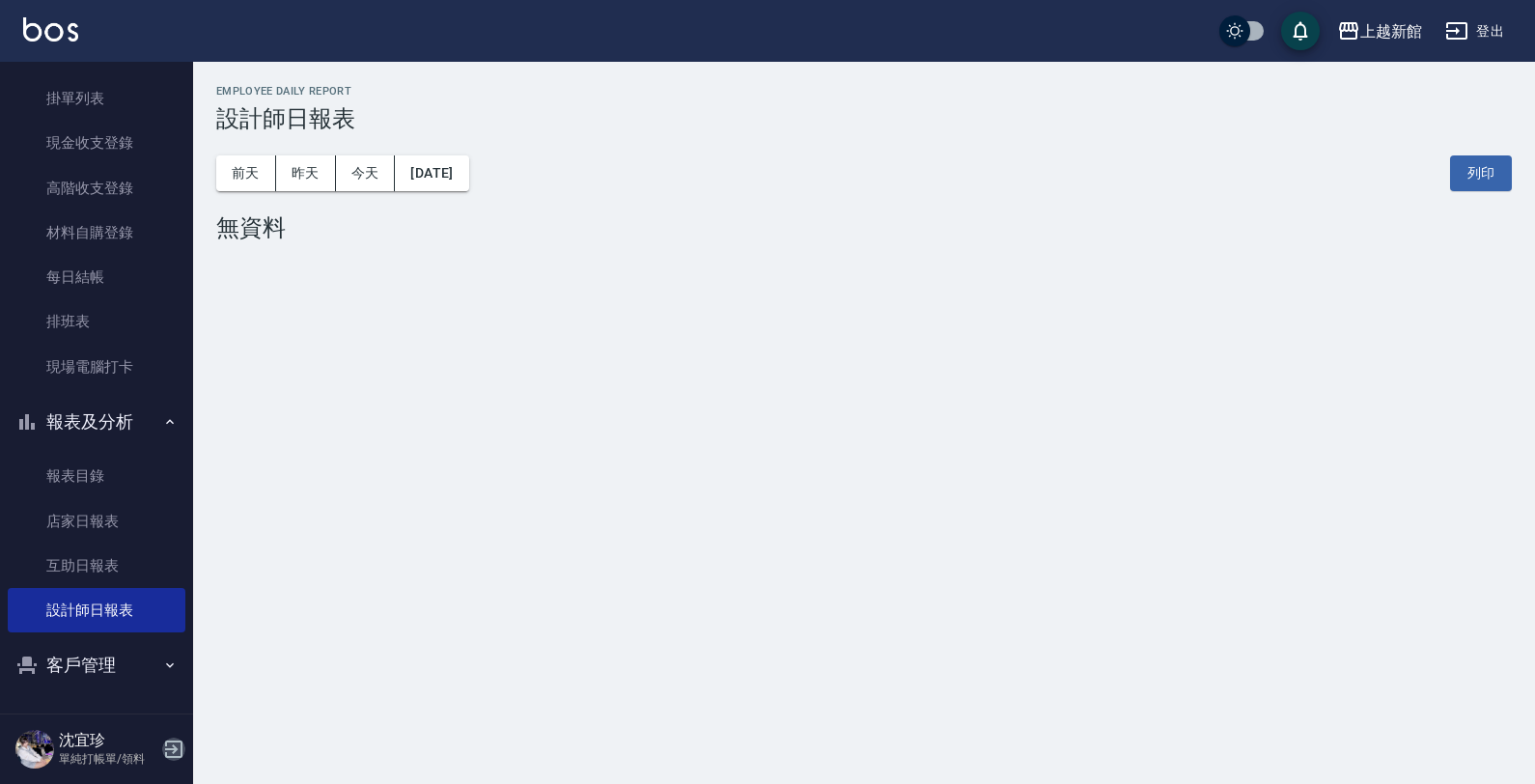
click at [174, 741] on icon "button" at bounding box center [173, 748] width 17 height 17
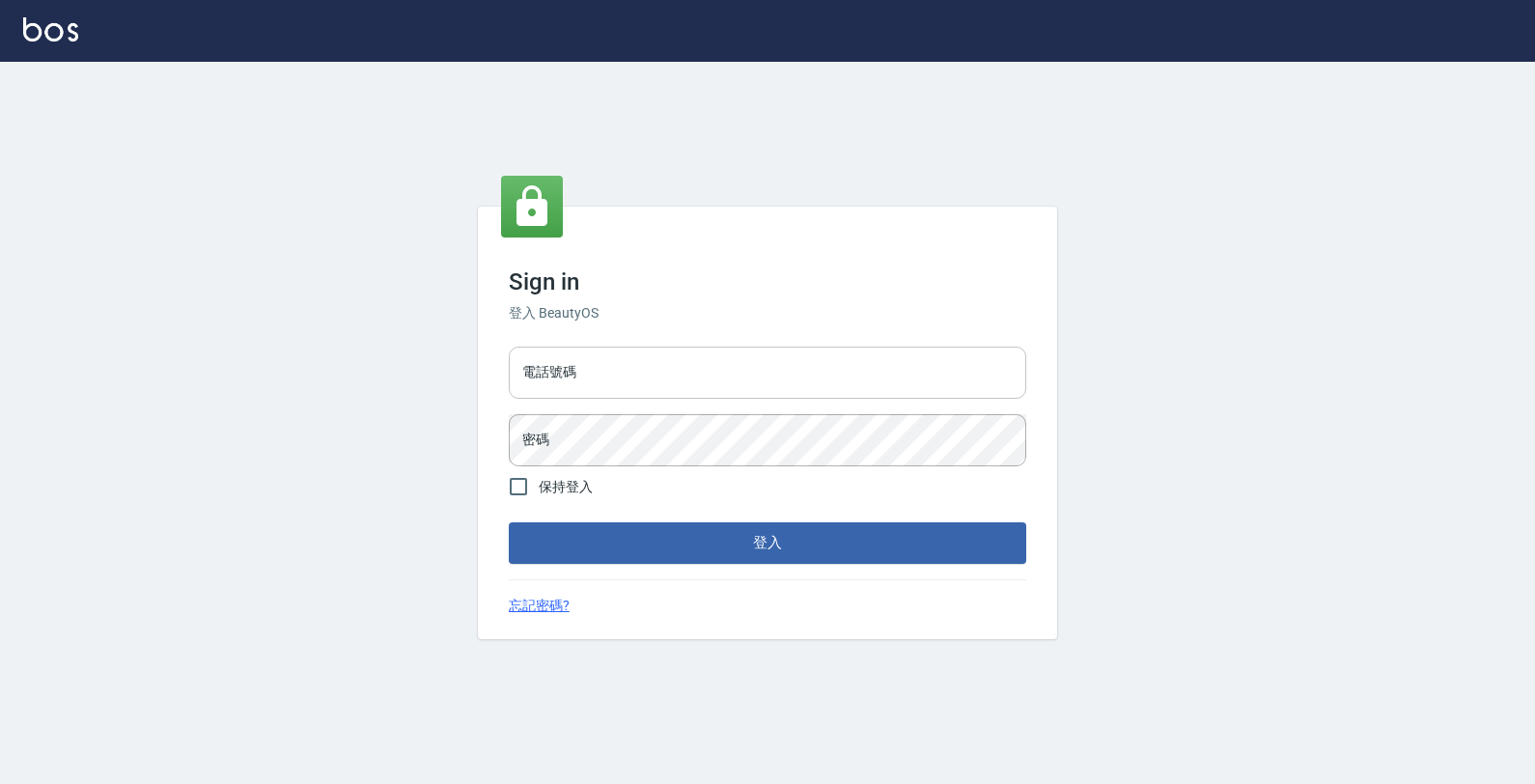
click at [644, 383] on input "電話號碼" at bounding box center [768, 373] width 518 height 52
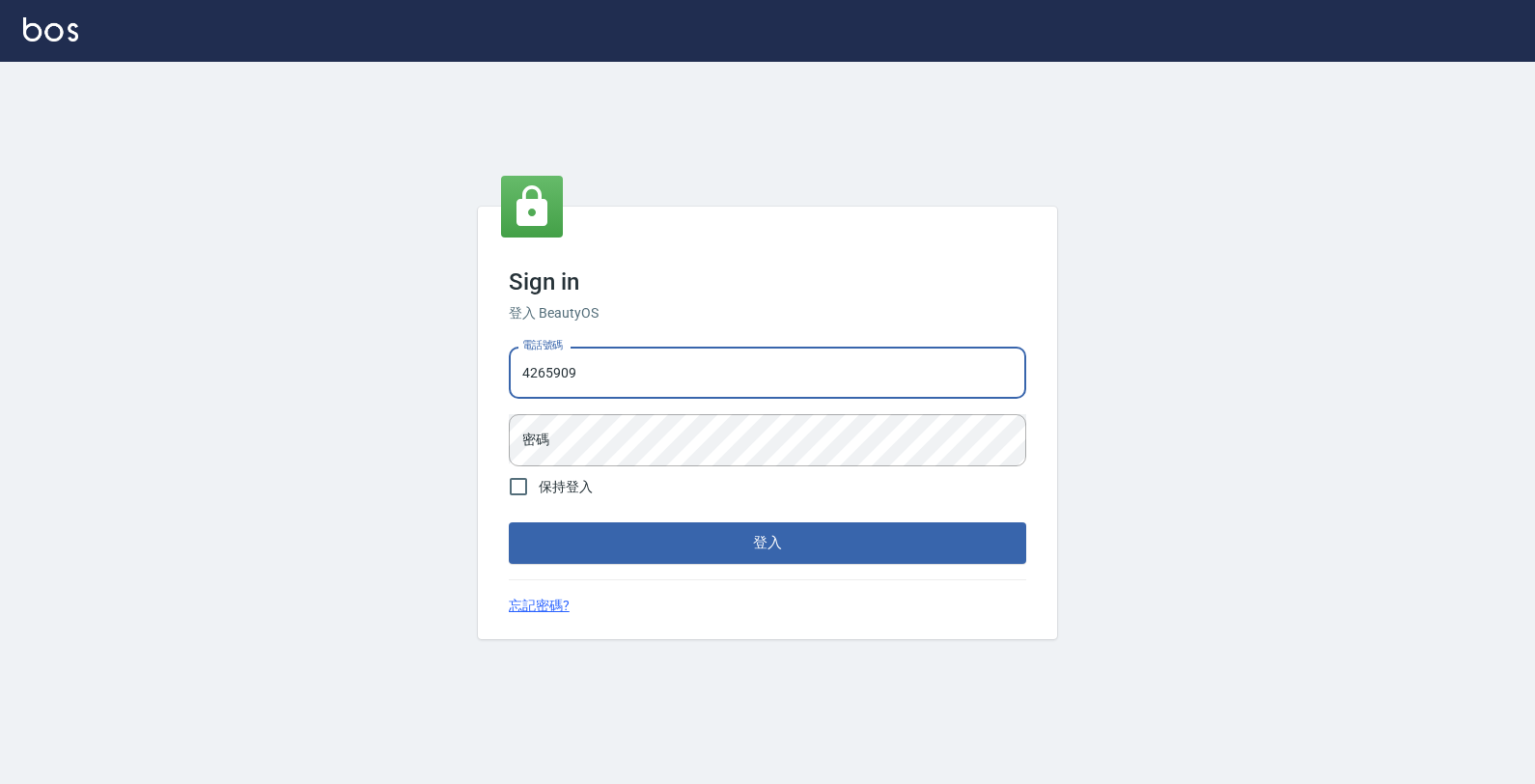
type input "4265909"
click at [509, 522] on button "登入" at bounding box center [768, 542] width 518 height 41
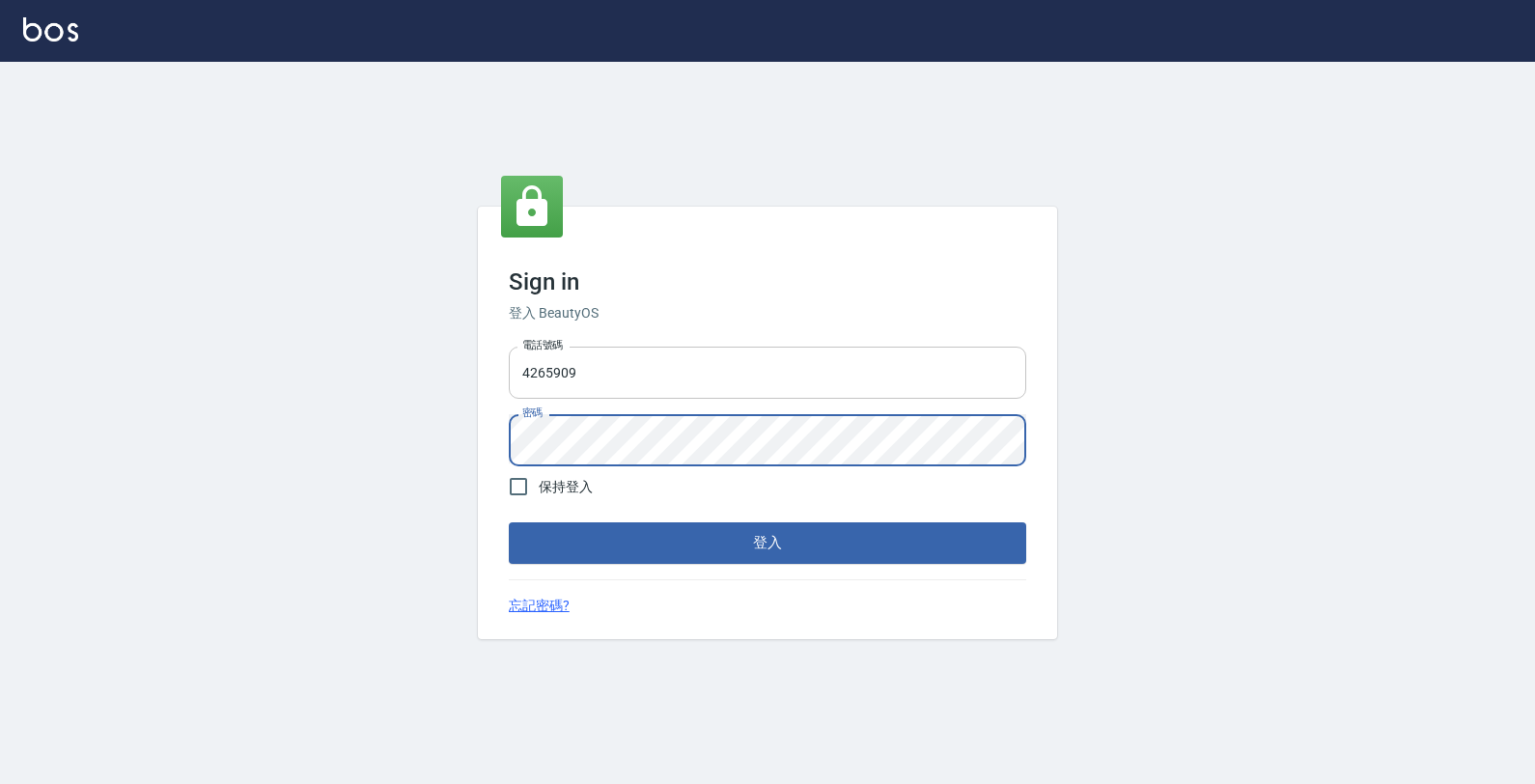
click at [509, 522] on button "登入" at bounding box center [768, 542] width 518 height 41
